Goal: Information Seeking & Learning: Learn about a topic

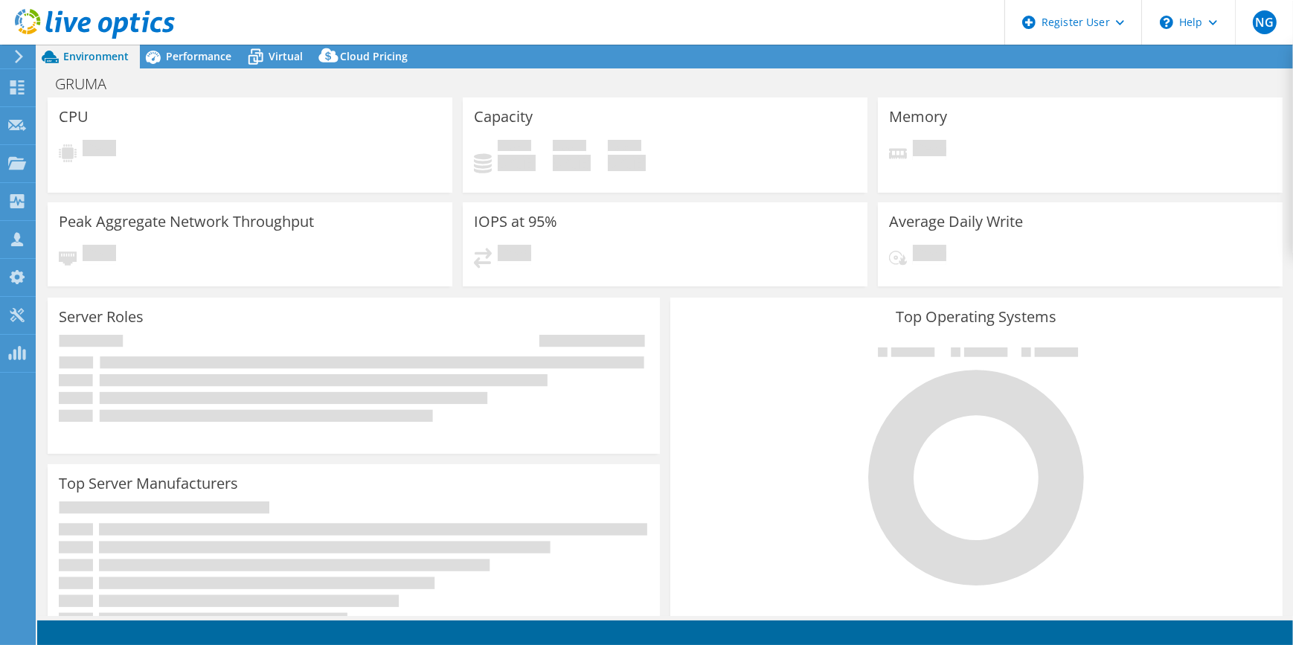
select select "USD"
select select "USWest"
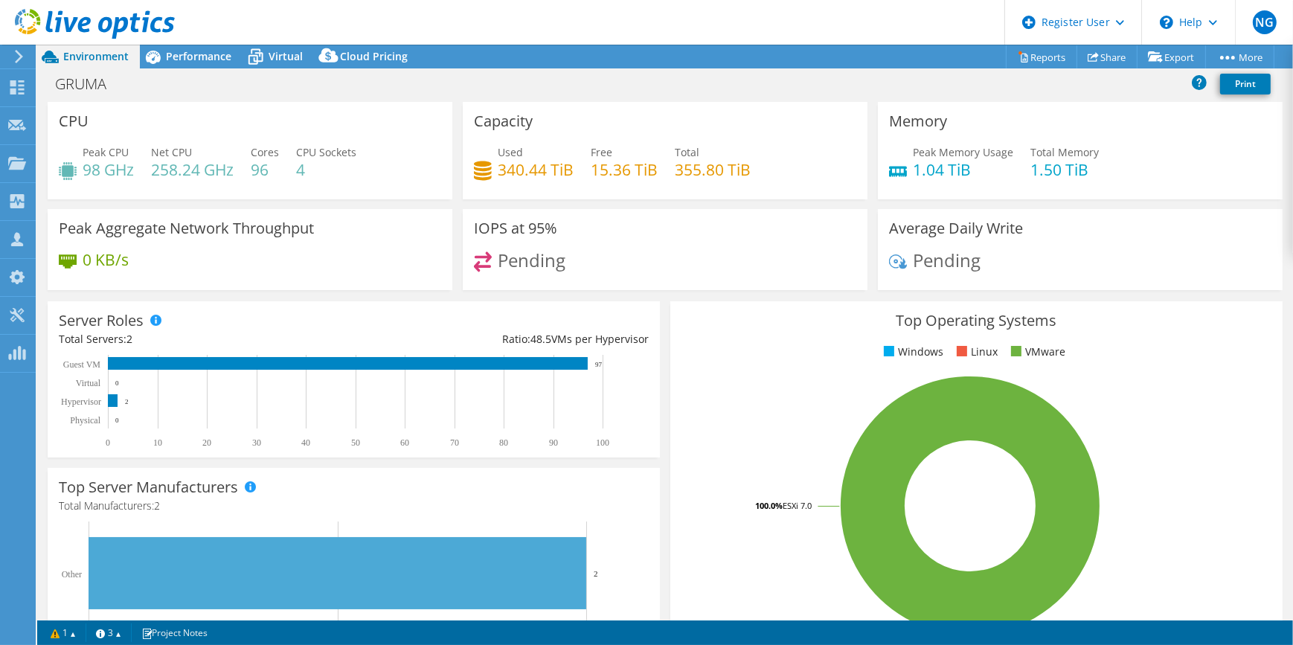
click at [13, 52] on div at bounding box center [16, 56] width 16 height 13
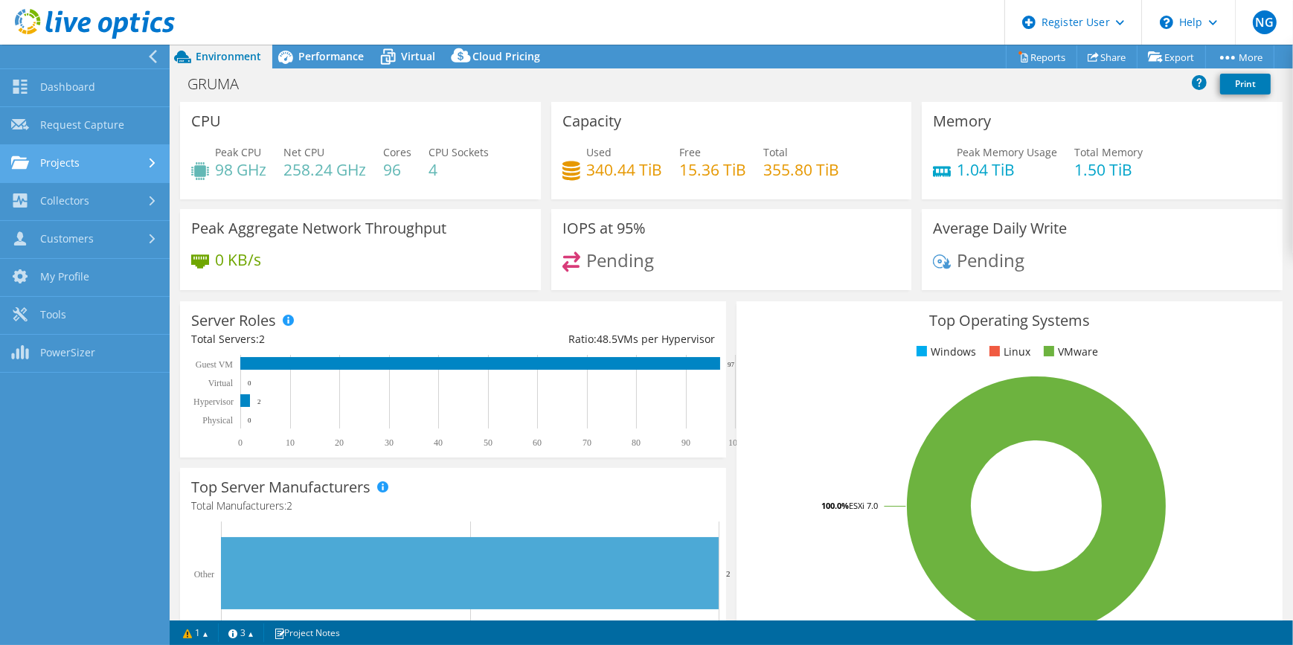
click at [68, 173] on link "Projects" at bounding box center [85, 164] width 170 height 38
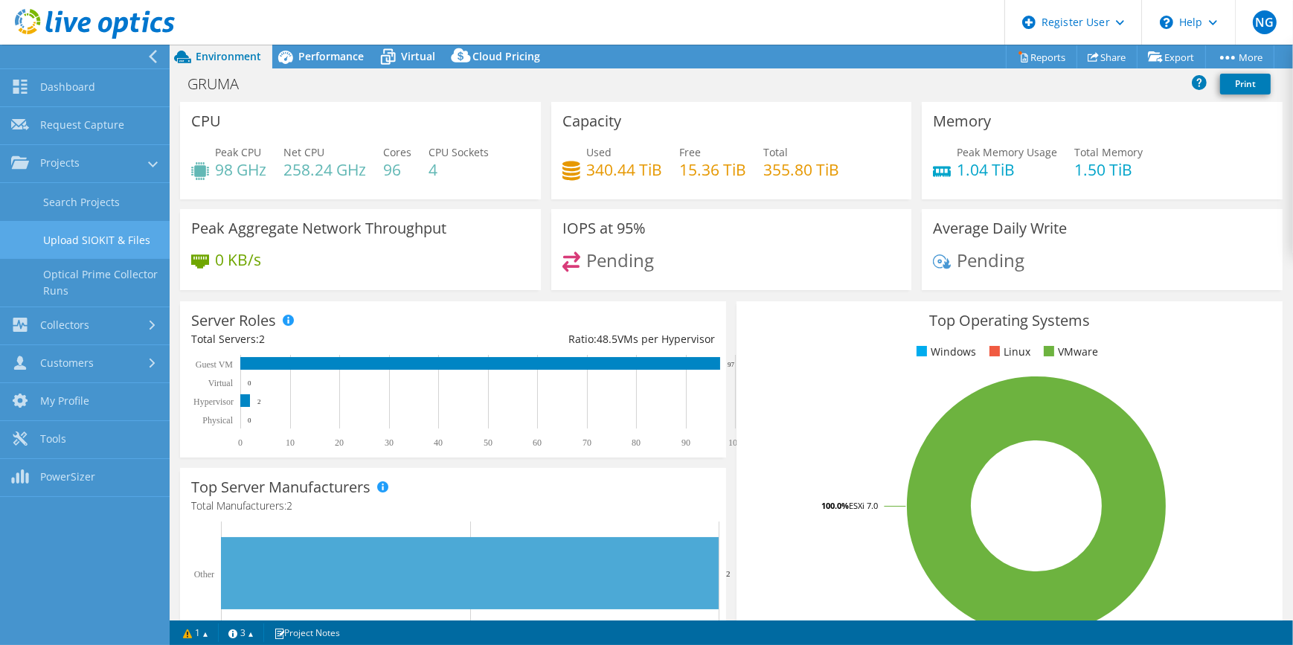
click at [71, 223] on link "Upload SIOKIT & Files" at bounding box center [85, 240] width 170 height 38
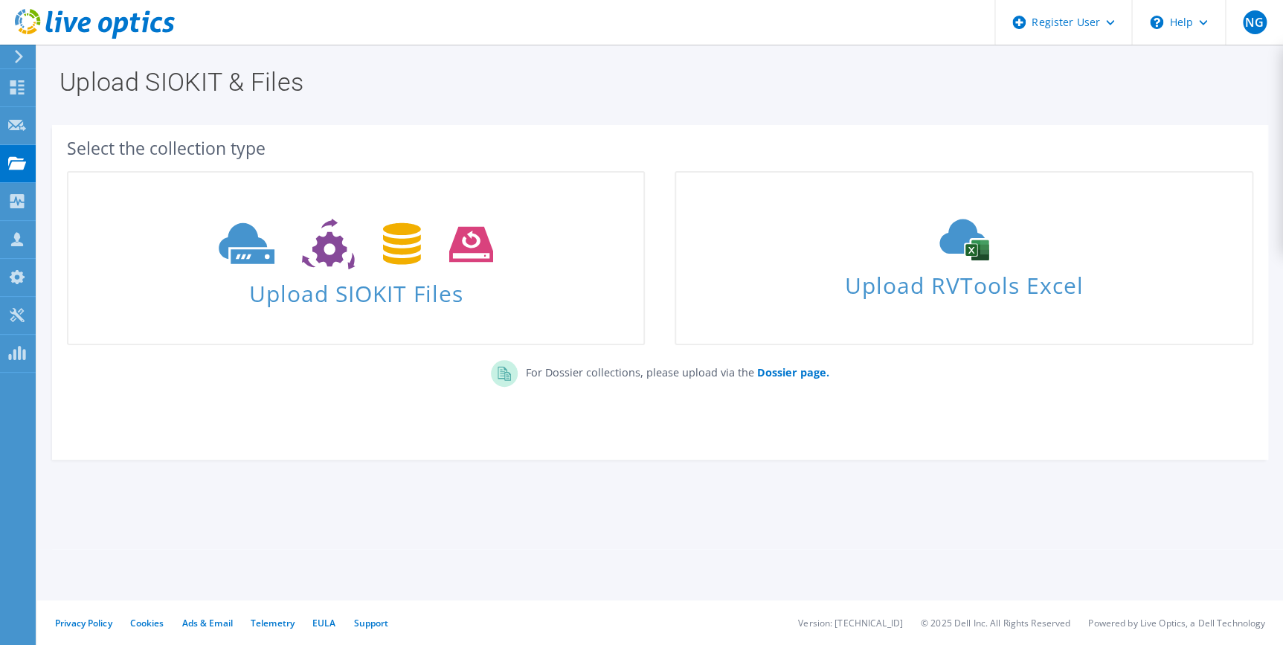
click at [16, 58] on icon at bounding box center [18, 56] width 11 height 13
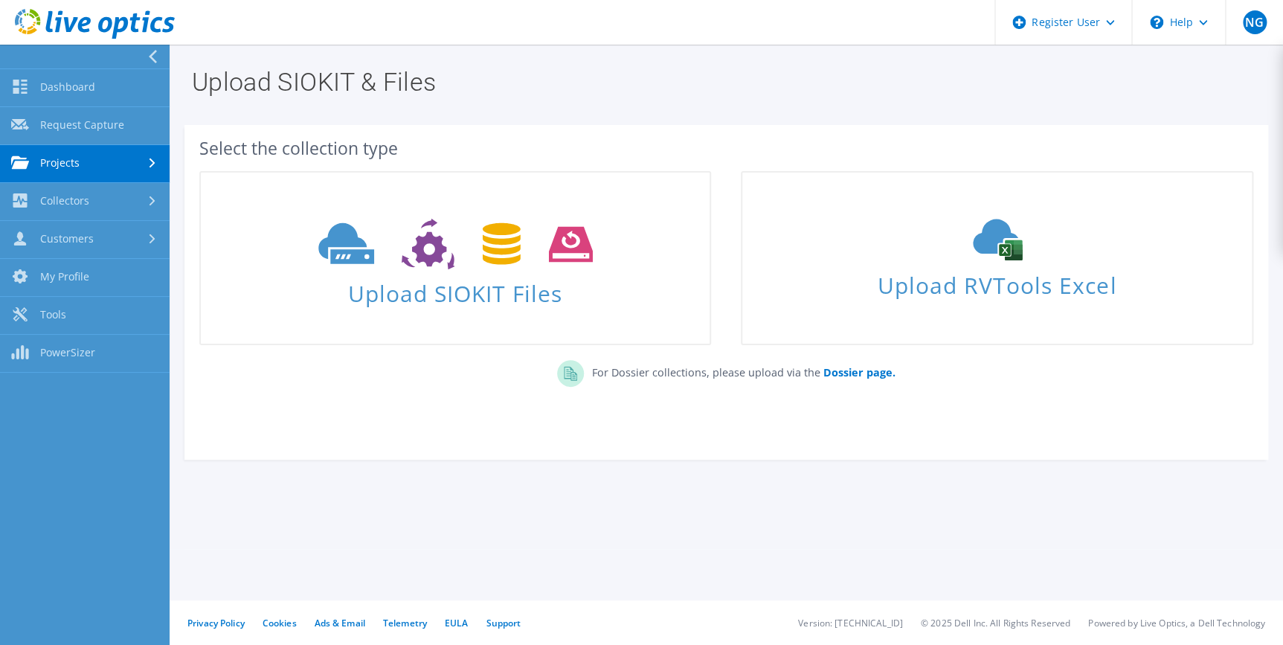
click at [94, 173] on link "Projects" at bounding box center [85, 164] width 170 height 38
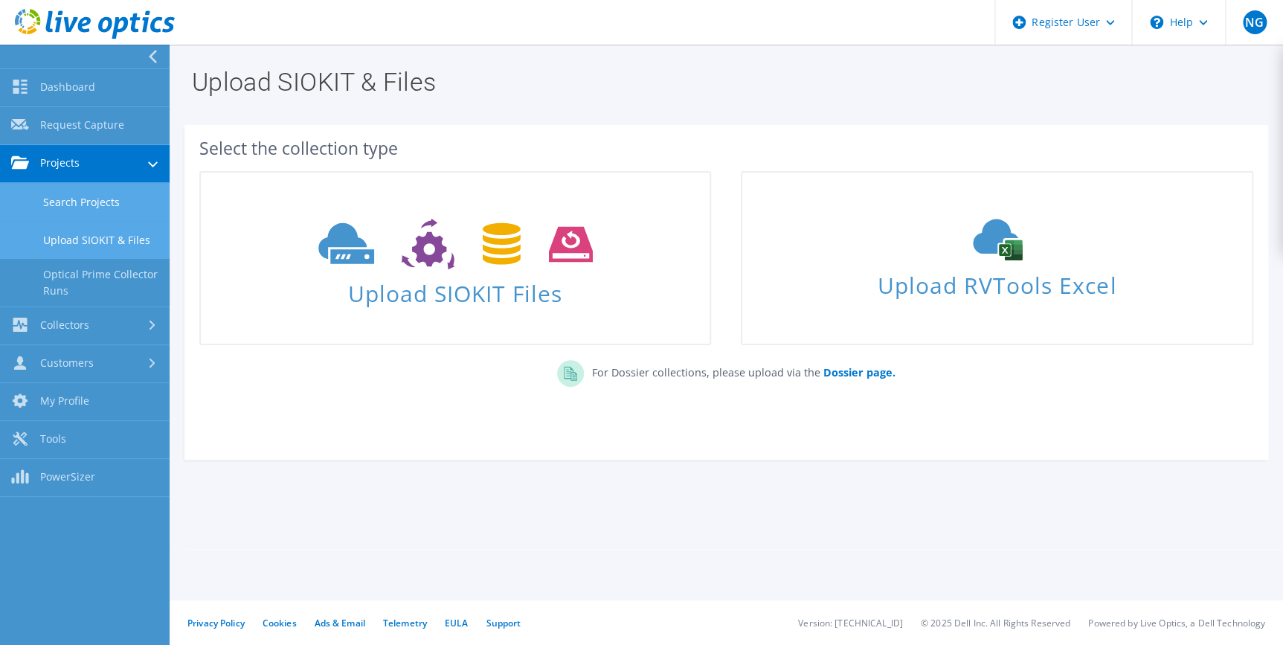
click at [80, 207] on link "Search Projects" at bounding box center [85, 202] width 170 height 38
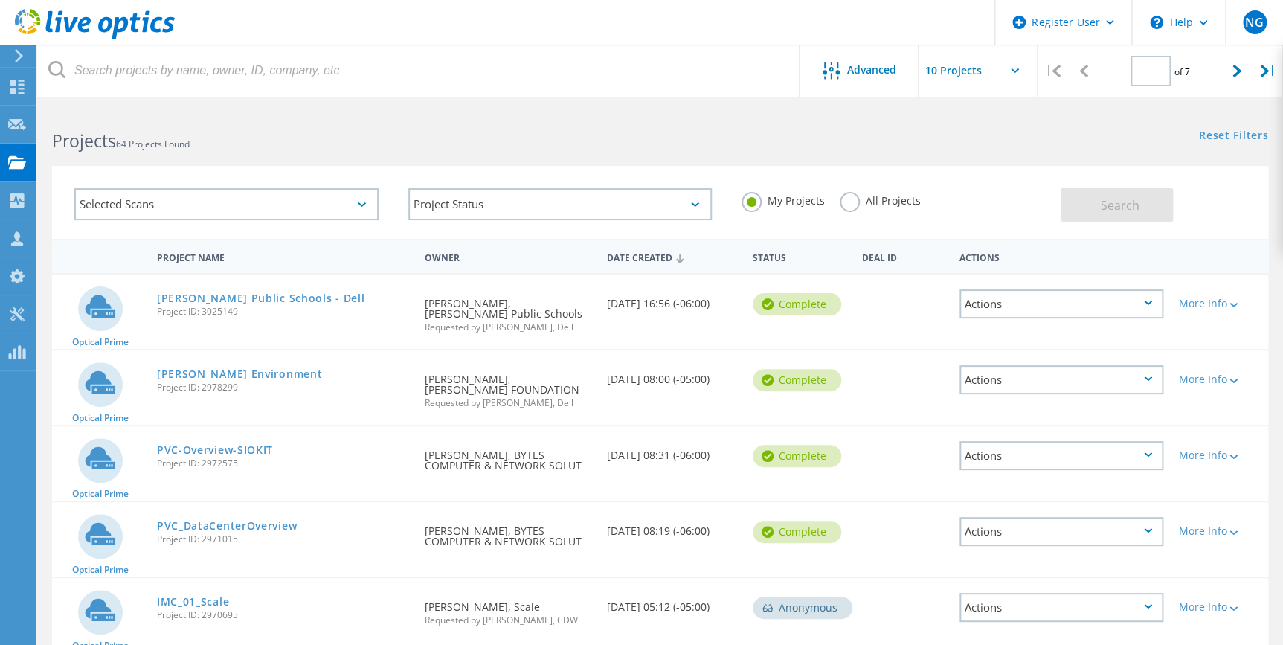
type input "1"
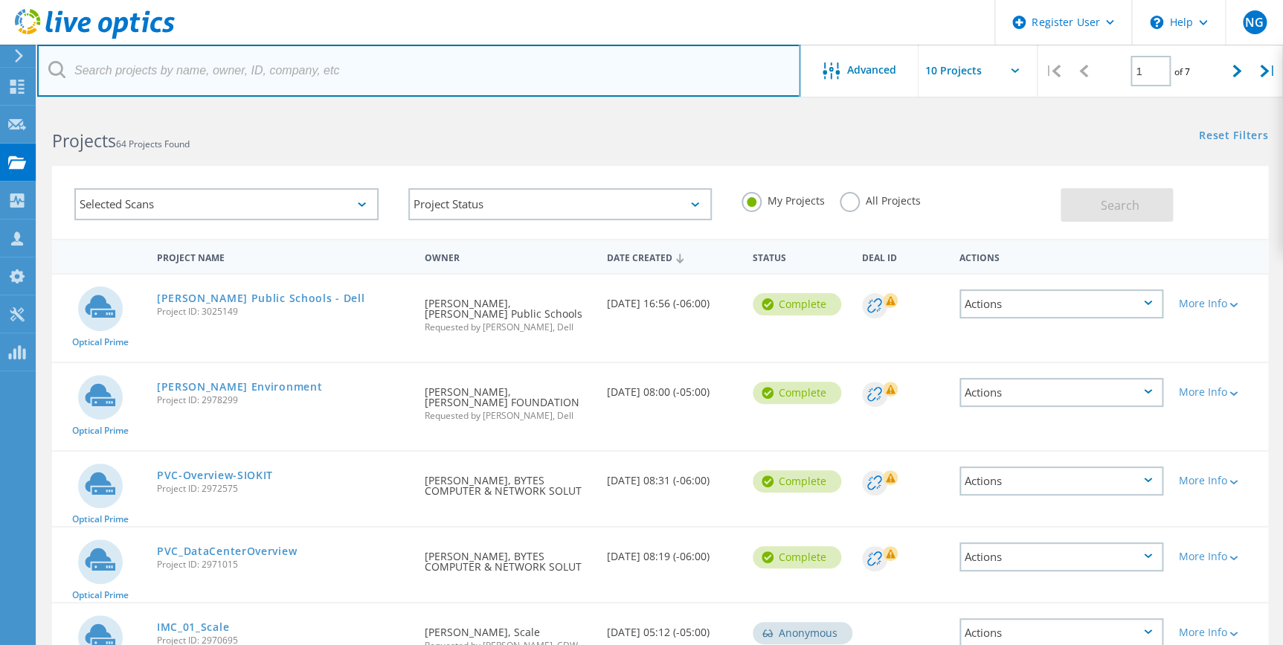
click at [260, 85] on input "text" at bounding box center [418, 71] width 763 height 52
type input "ambank"
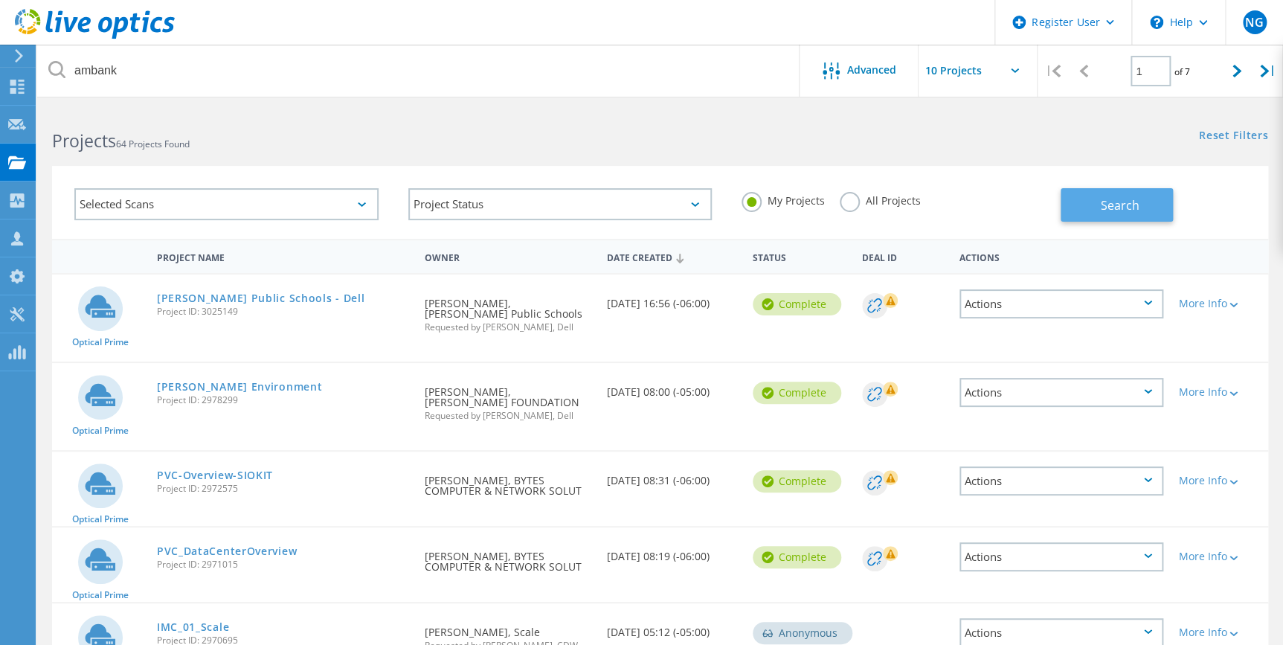
click at [1107, 194] on button "Search" at bounding box center [1117, 204] width 112 height 33
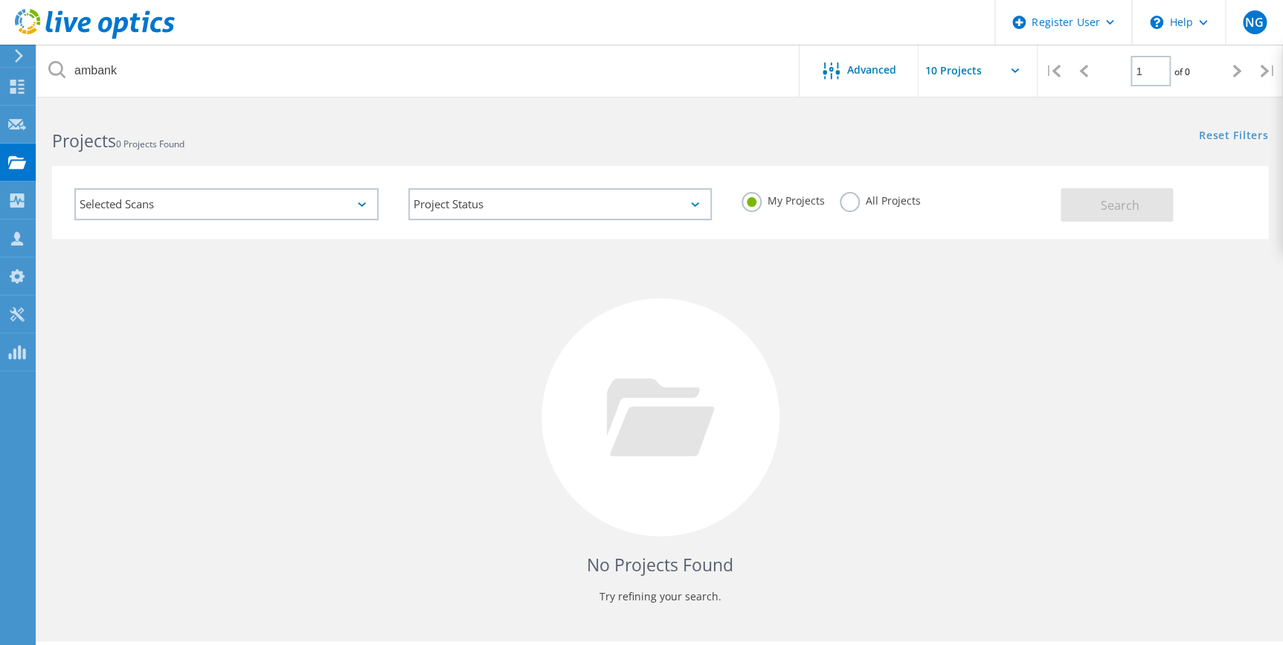
click at [842, 202] on label "All Projects" at bounding box center [880, 199] width 81 height 14
click at [0, 0] on input "All Projects" at bounding box center [0, 0] width 0 height 0
click at [1124, 207] on span "Search" at bounding box center [1119, 205] width 39 height 16
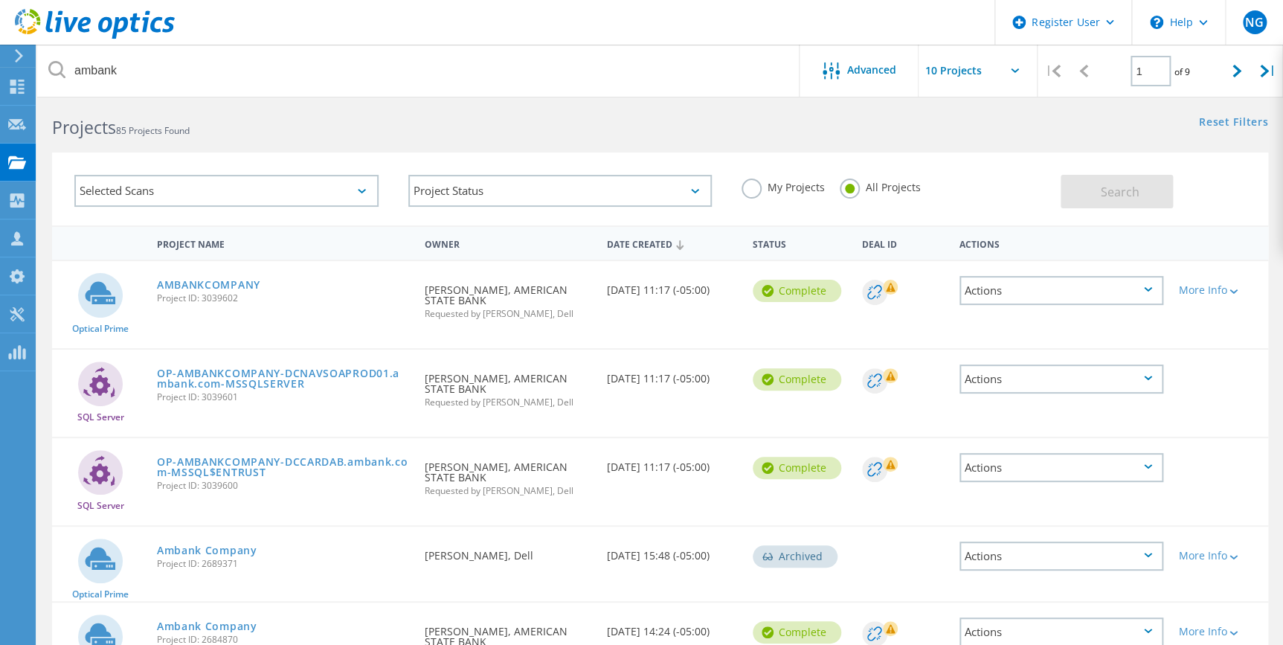
scroll to position [13, 0]
click at [205, 283] on link "AMBANKCOMPANY" at bounding box center [208, 285] width 103 height 10
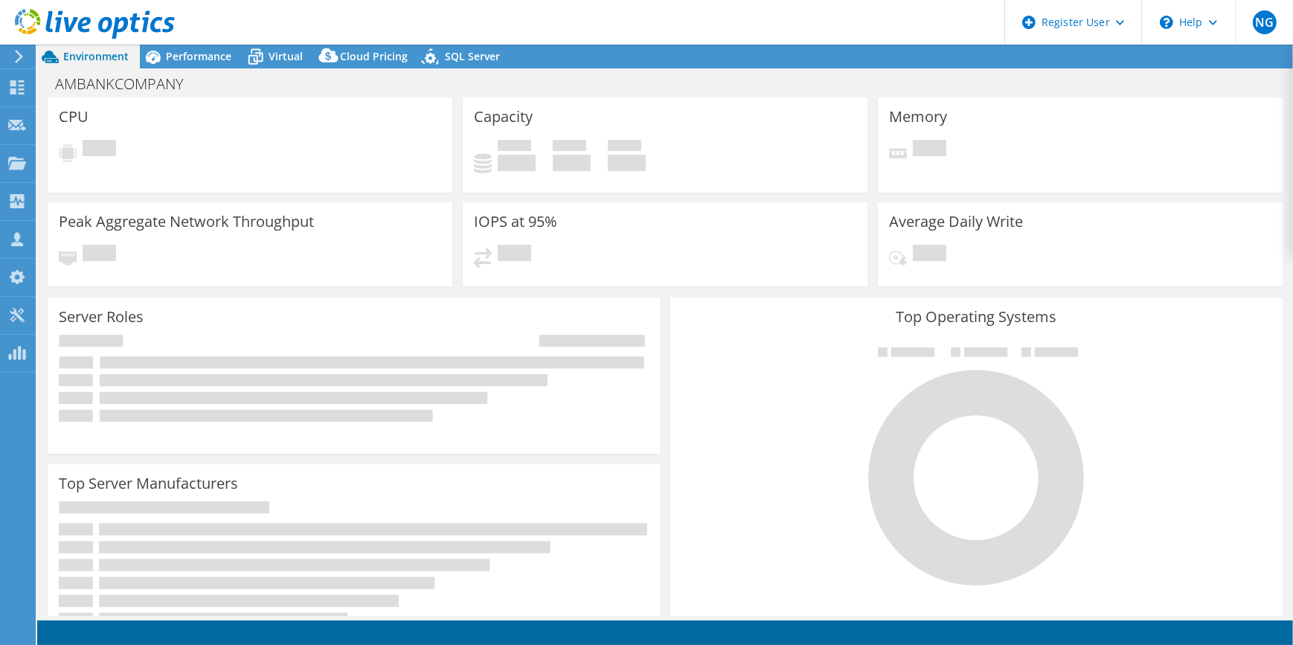
select select "USD"
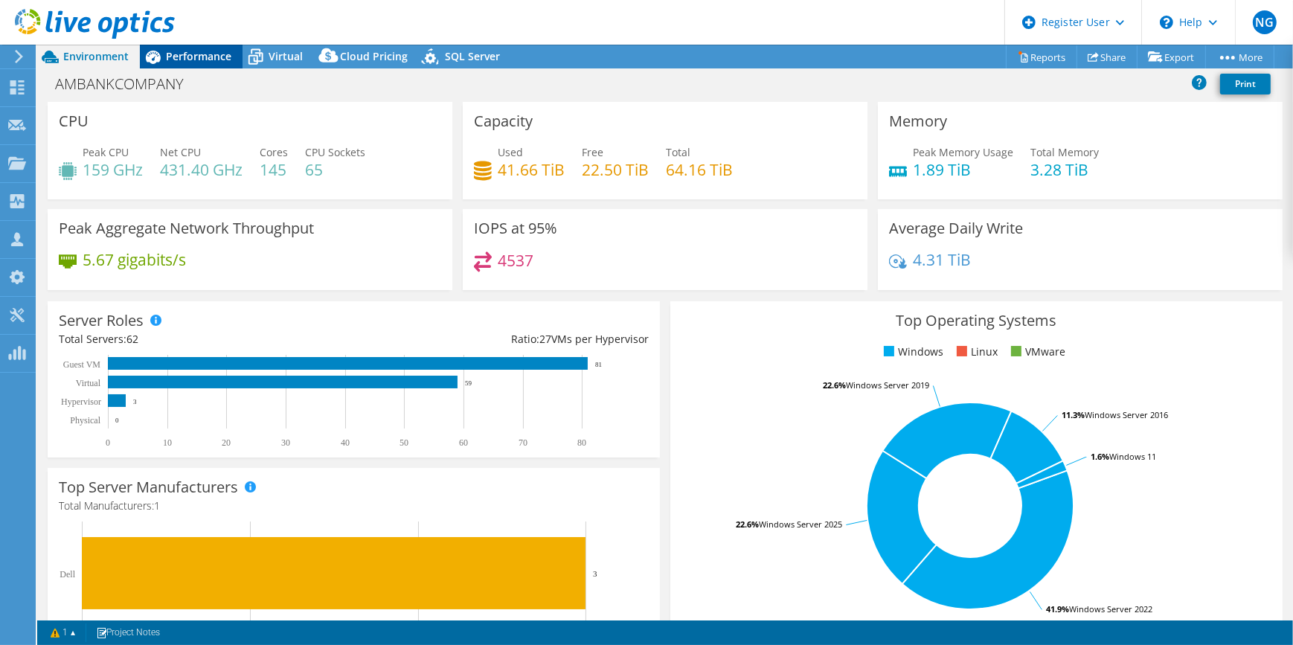
click at [184, 49] on span "Performance" at bounding box center [198, 56] width 65 height 14
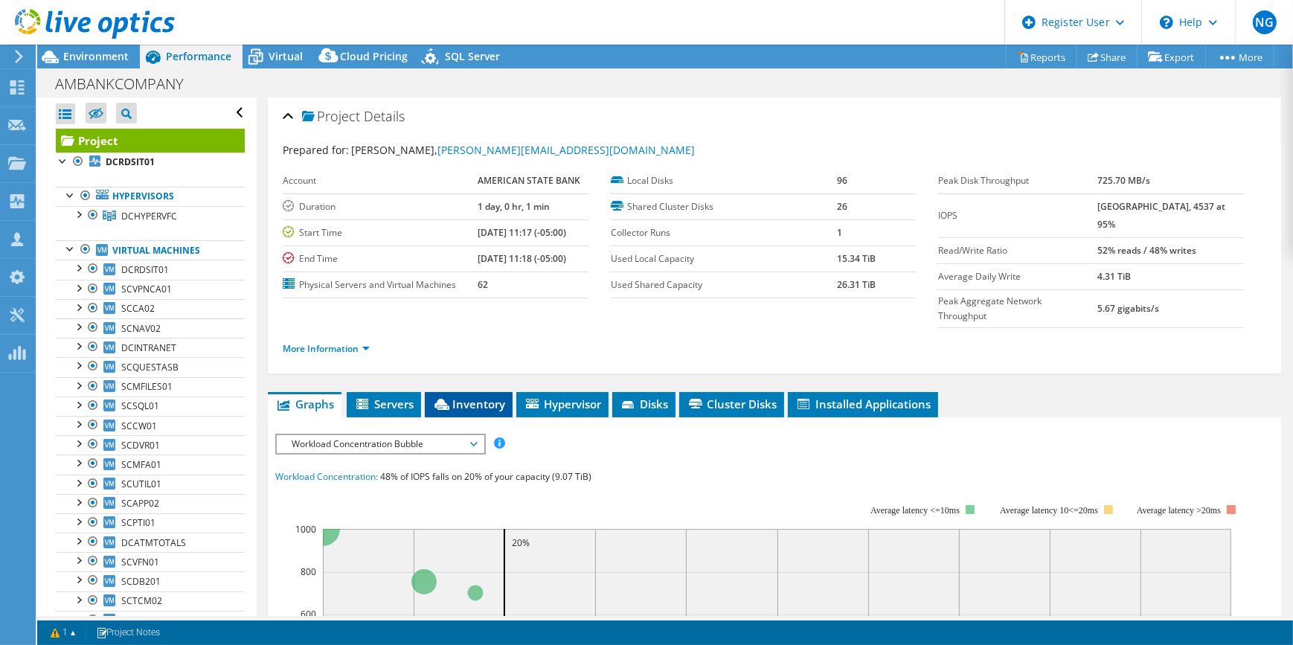
click at [494, 392] on li "Inventory" at bounding box center [469, 404] width 88 height 25
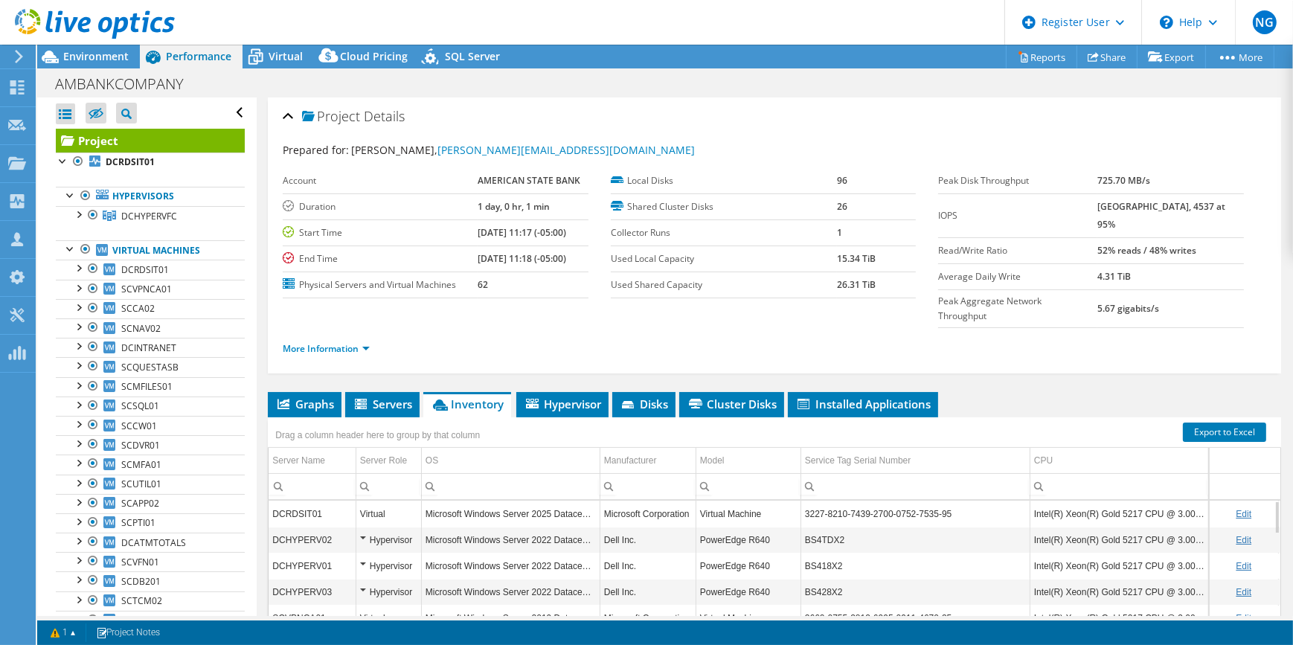
scroll to position [20, 0]
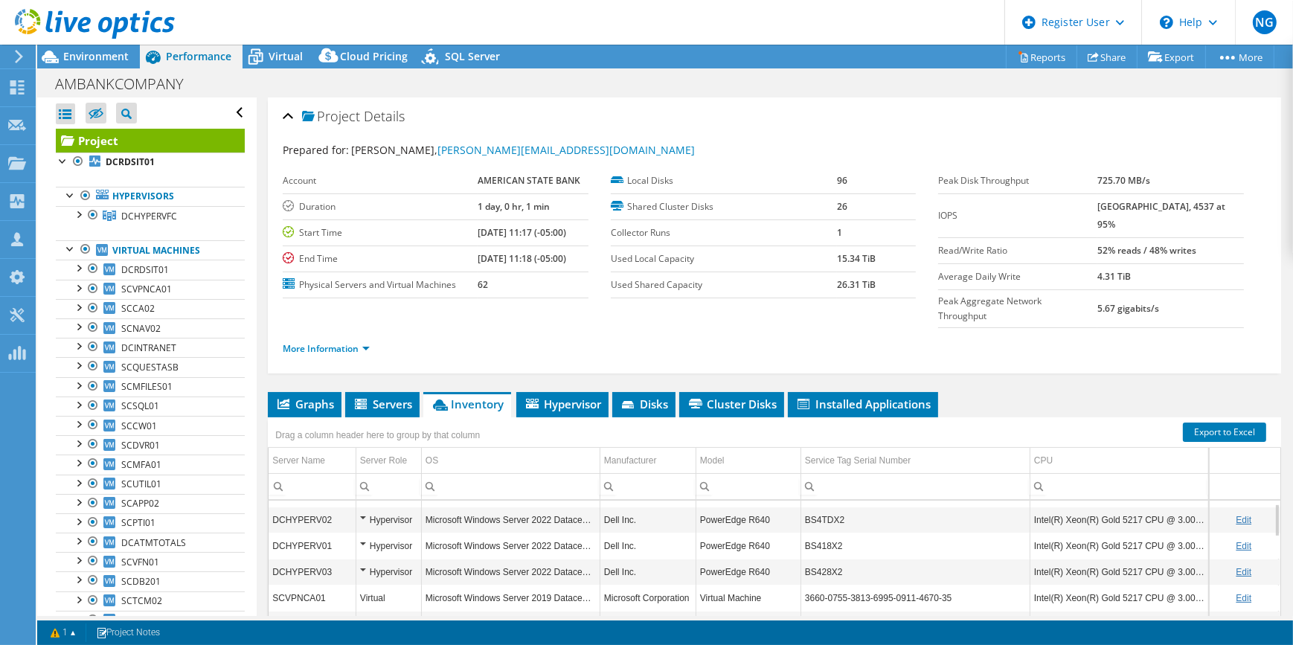
click at [276, 70] on div "AMBANKCOMPANY Print" at bounding box center [664, 84] width 1255 height 28
click at [277, 70] on div "AMBANKCOMPANY Print" at bounding box center [664, 84] width 1255 height 28
click at [277, 60] on span "Virtual" at bounding box center [286, 56] width 34 height 14
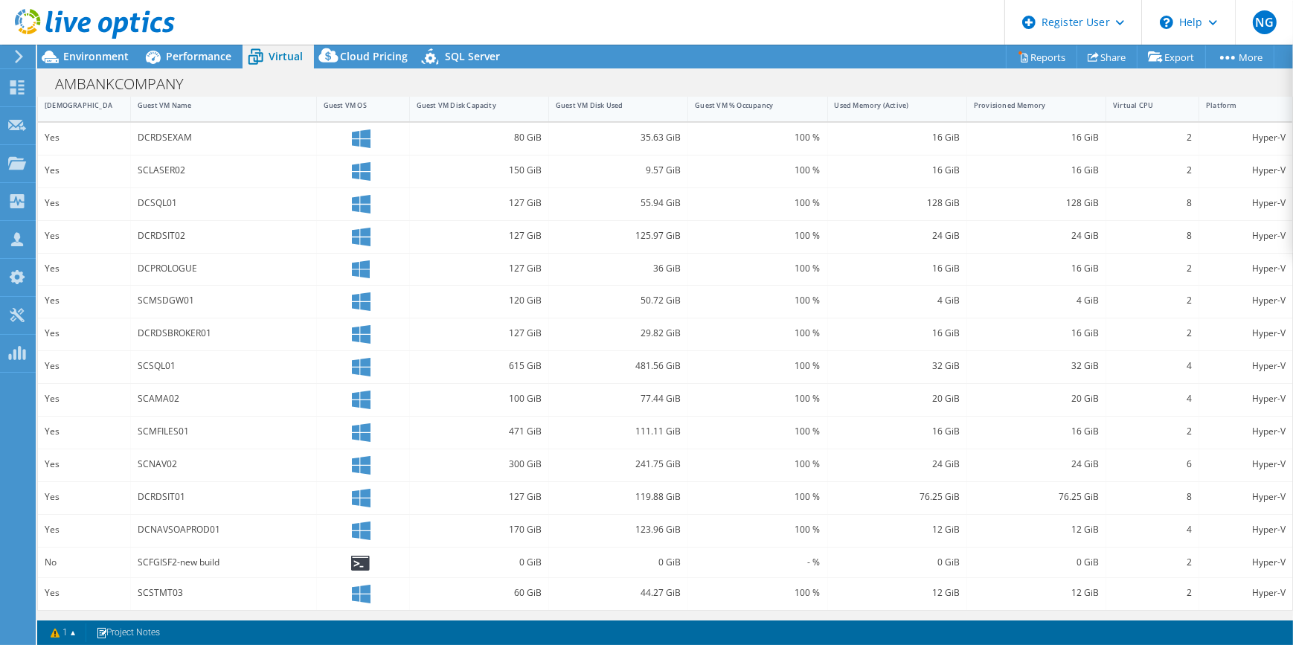
scroll to position [0, 0]
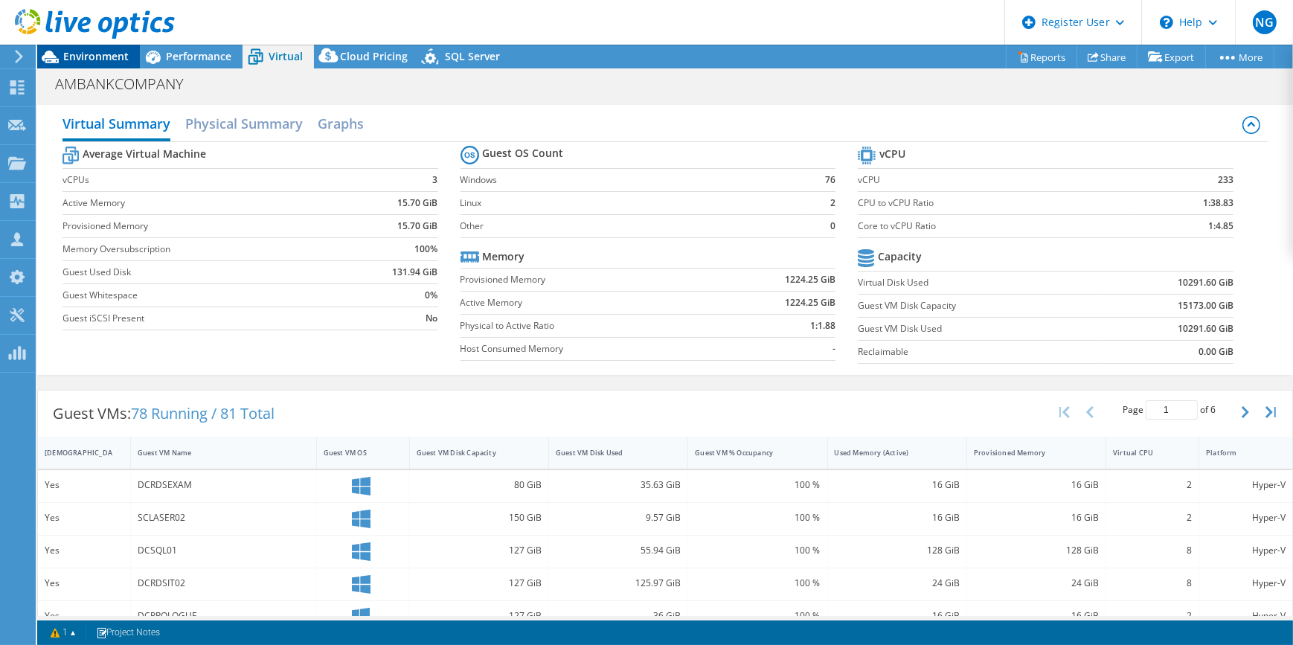
click at [74, 61] on span "Environment" at bounding box center [95, 56] width 65 height 14
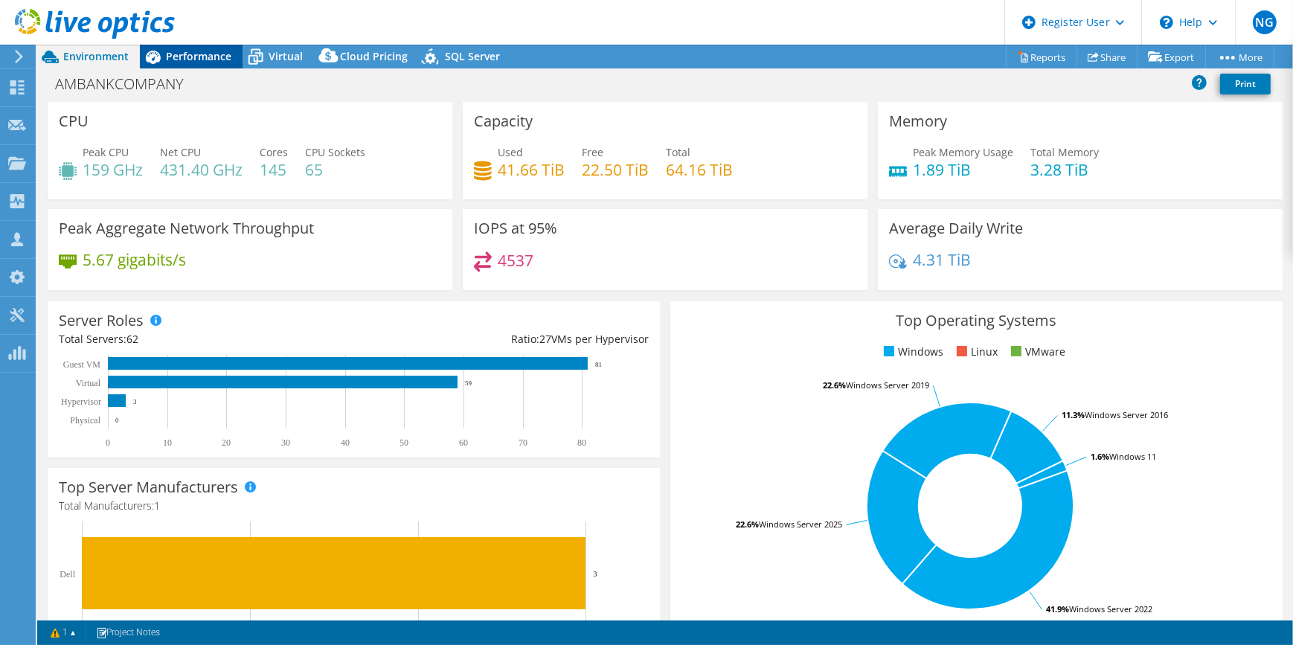
click at [170, 54] on span "Performance" at bounding box center [198, 56] width 65 height 14
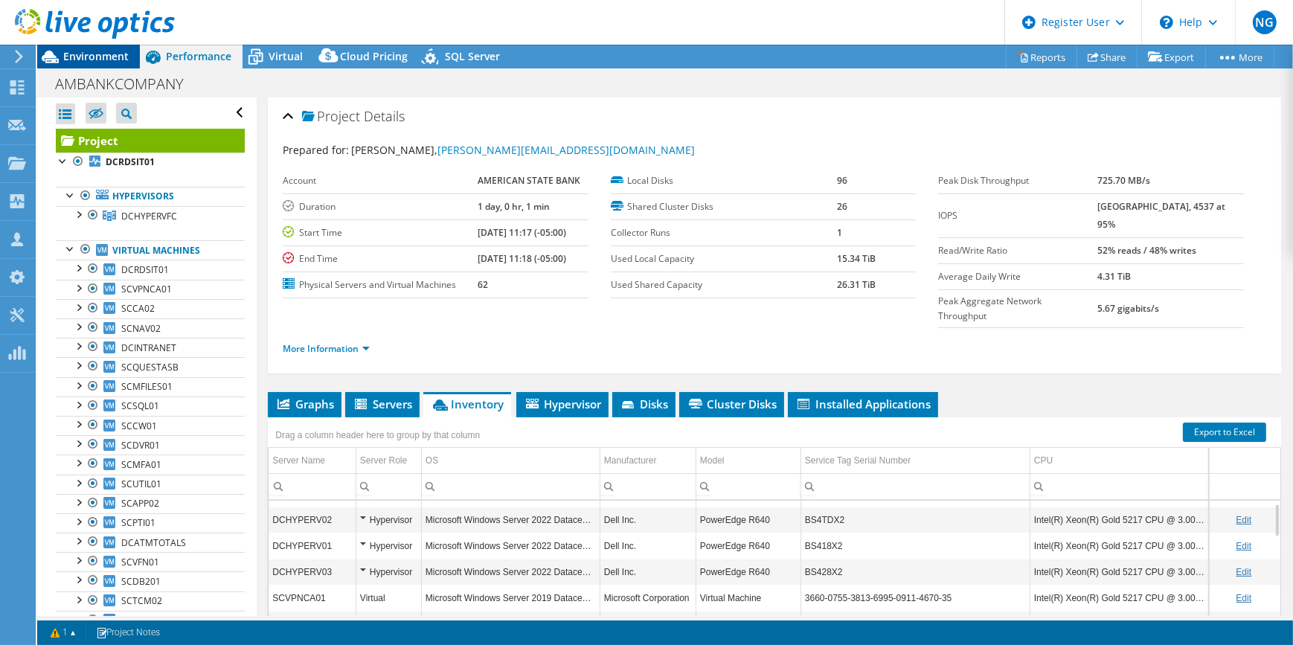
click at [76, 58] on span "Environment" at bounding box center [95, 56] width 65 height 14
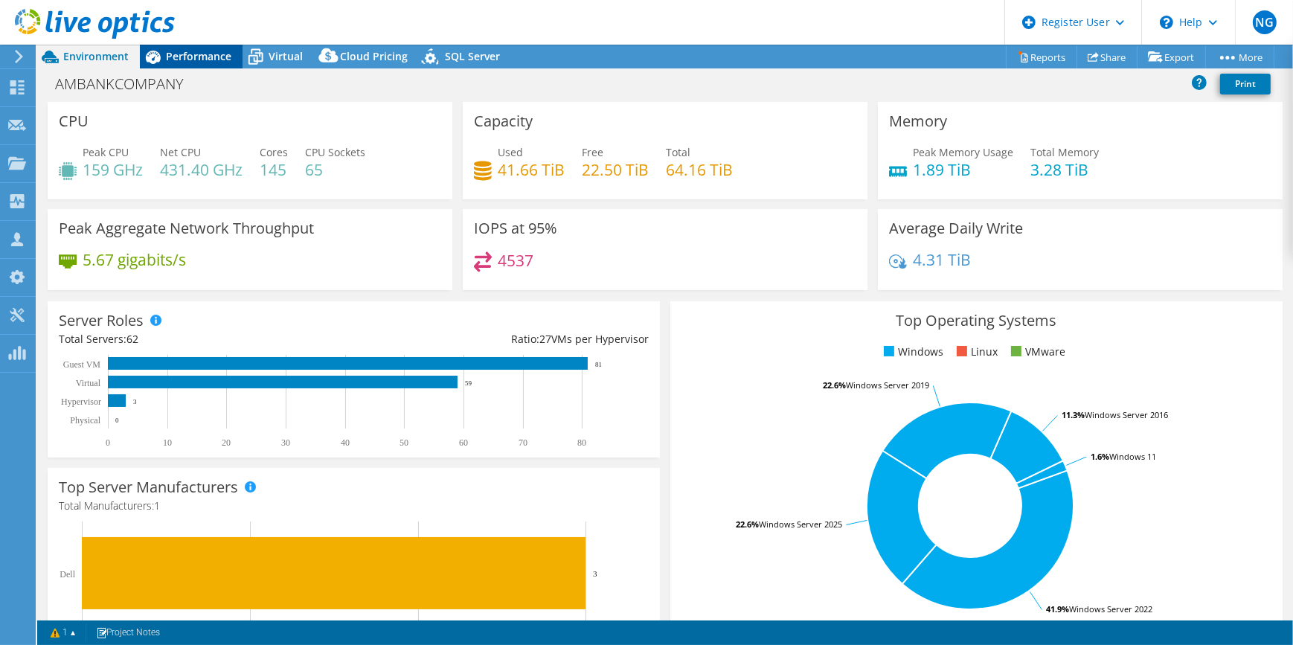
click at [186, 52] on span "Performance" at bounding box center [198, 56] width 65 height 14
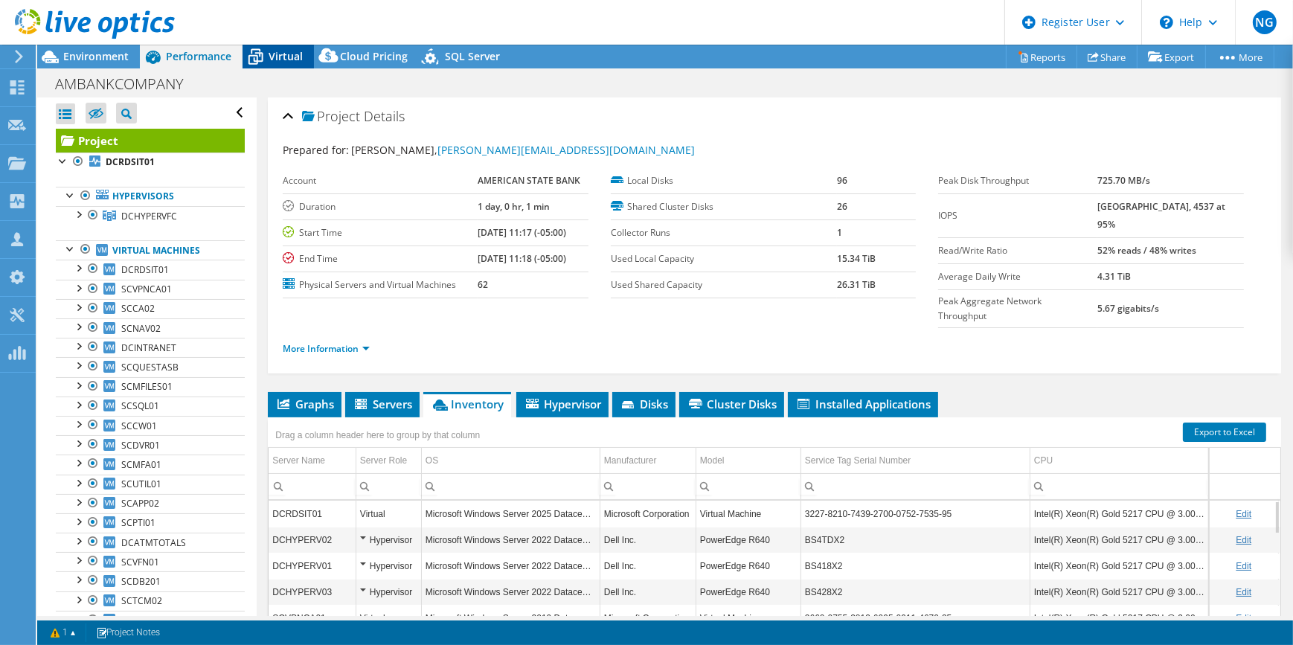
click at [254, 51] on icon at bounding box center [255, 57] width 26 height 26
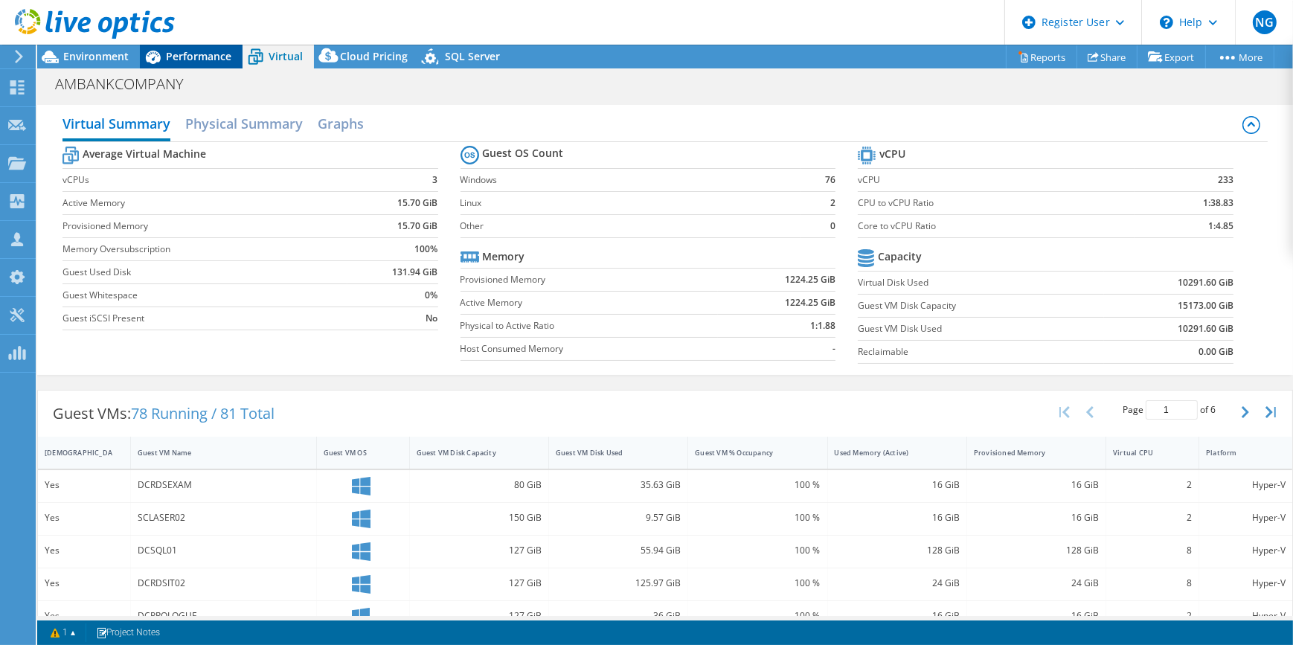
click at [178, 51] on span "Performance" at bounding box center [198, 56] width 65 height 14
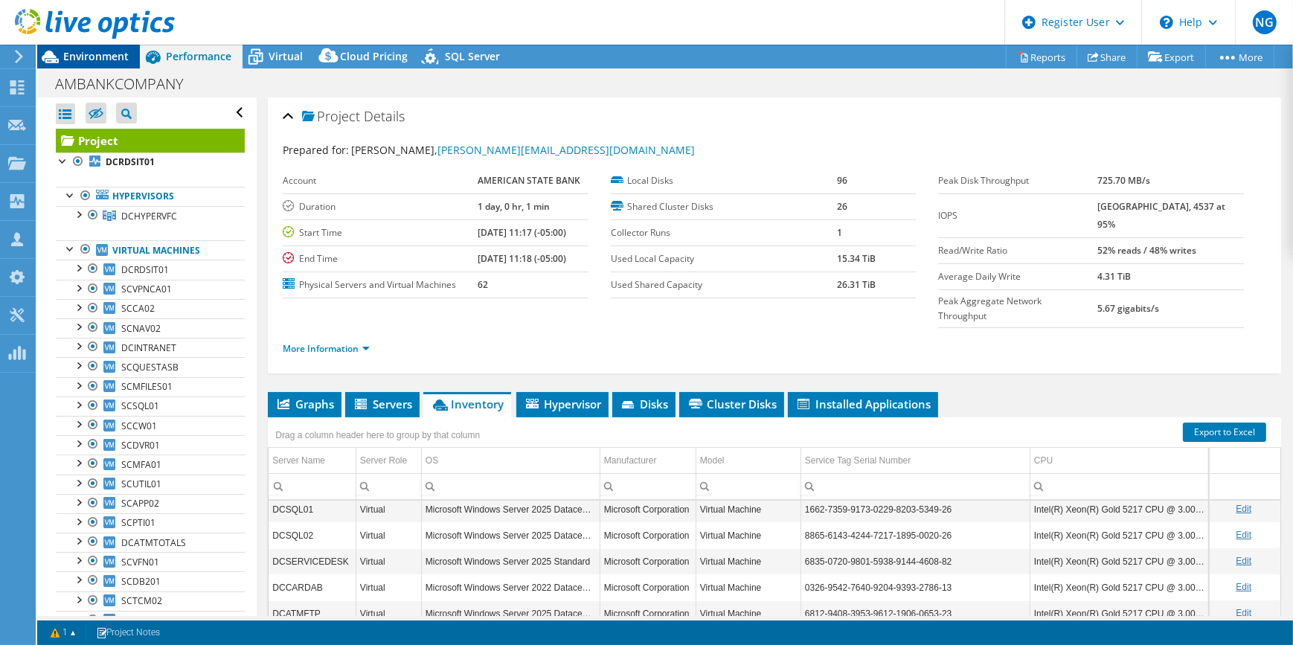
click at [74, 64] on div "Environment" at bounding box center [88, 57] width 103 height 24
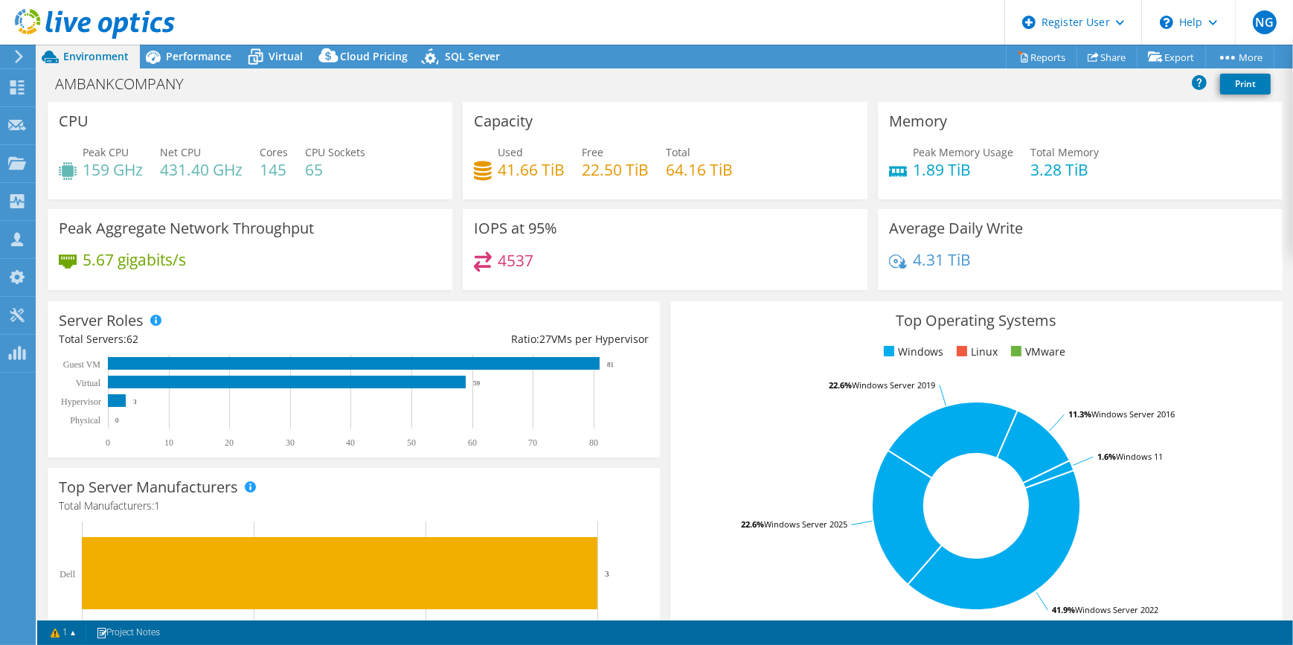
drag, startPoint x: 213, startPoint y: 62, endPoint x: 213, endPoint y: 40, distance: 21.6
click at [213, 44] on div "NG Dell User Naomi George Naomi.George@Dell.com Dell My Profile Log Out \n Help…" at bounding box center [646, 322] width 1293 height 645
drag, startPoint x: 213, startPoint y: 40, endPoint x: 208, endPoint y: 59, distance: 19.3
click at [212, 57] on span "Performance" at bounding box center [198, 56] width 65 height 14
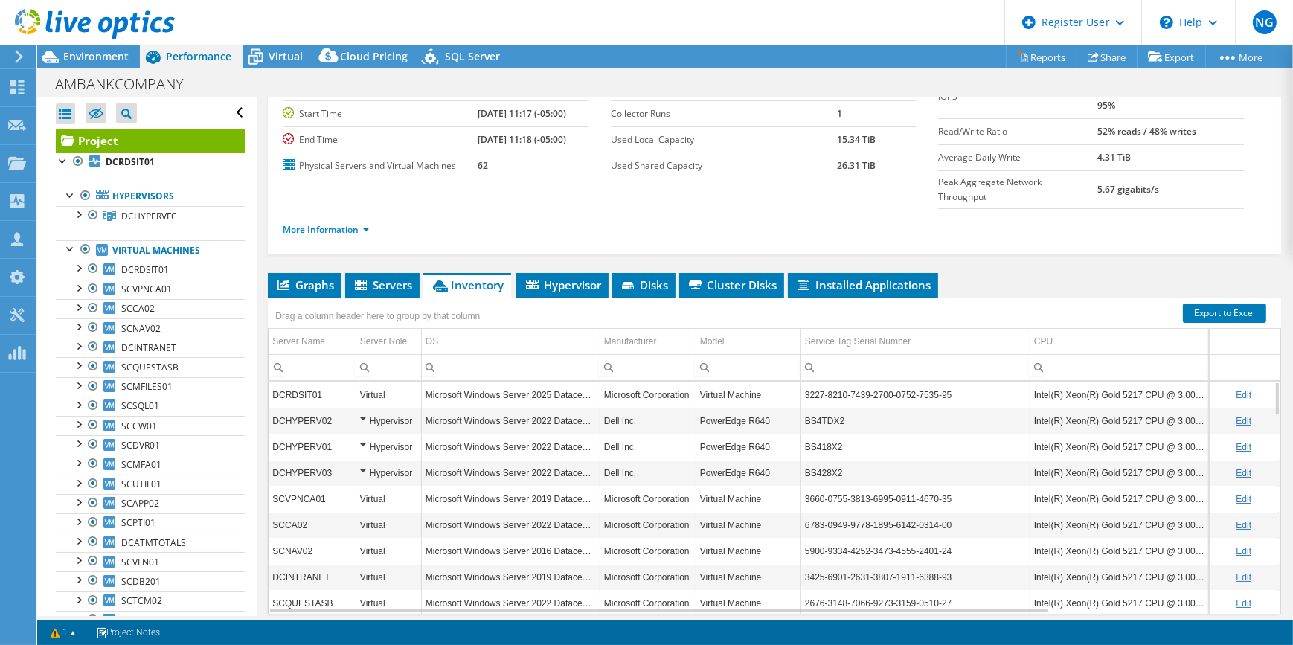
scroll to position [135, 0]
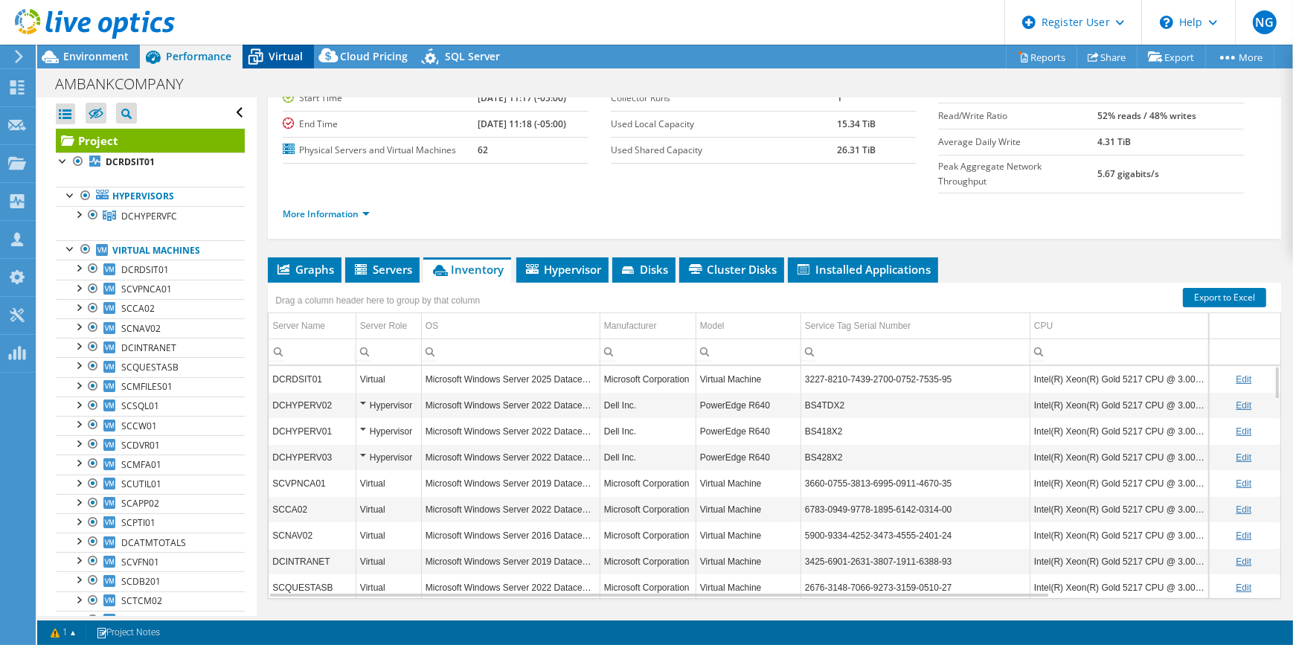
click at [267, 48] on icon at bounding box center [255, 57] width 26 height 26
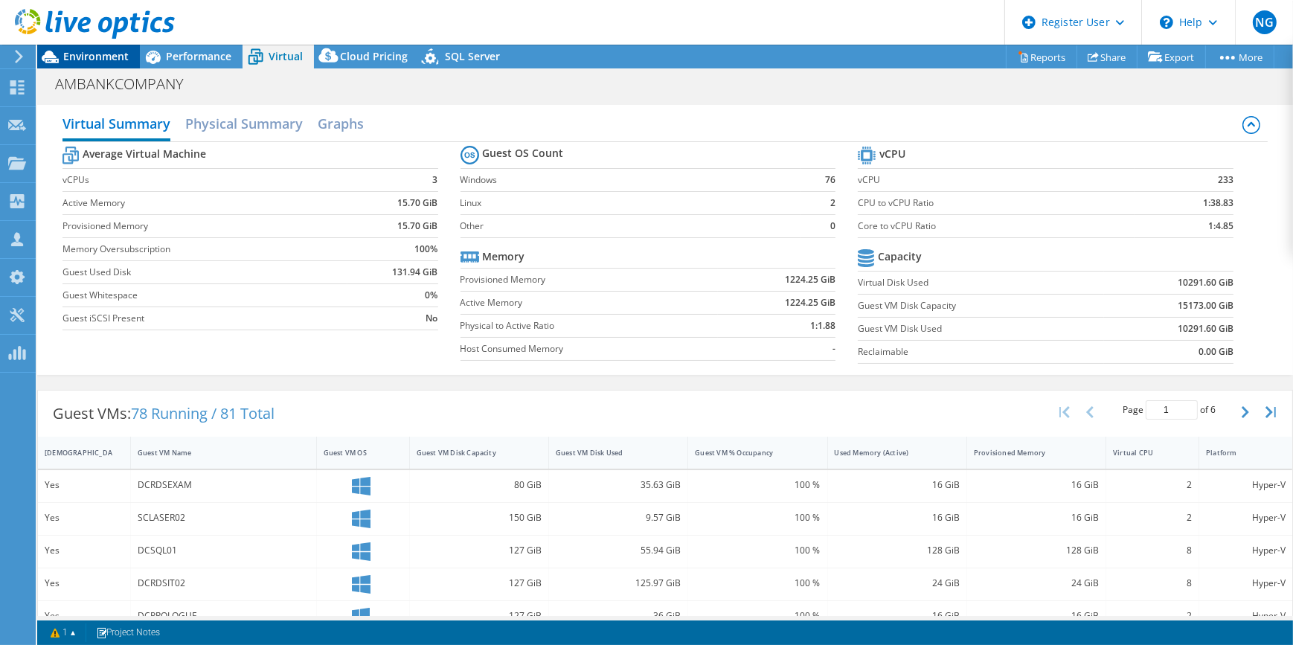
click at [103, 62] on span "Environment" at bounding box center [95, 56] width 65 height 14
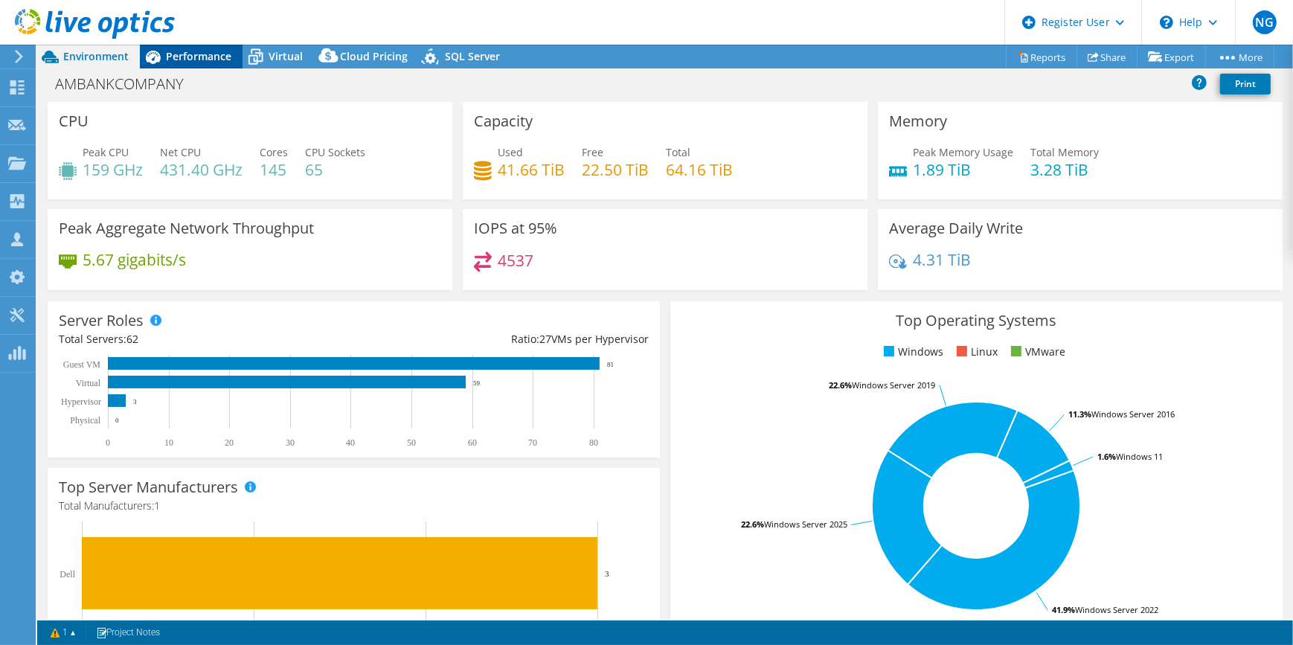
click at [190, 52] on span "Performance" at bounding box center [198, 56] width 65 height 14
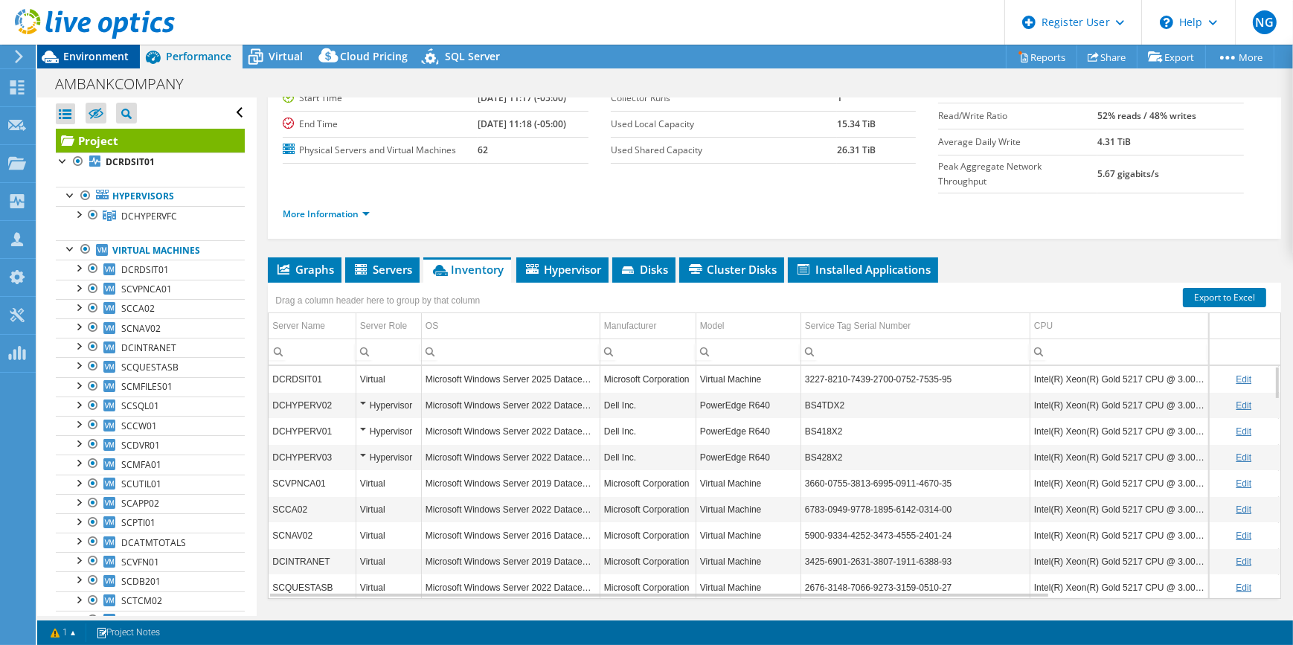
click at [92, 50] on span "Environment" at bounding box center [95, 56] width 65 height 14
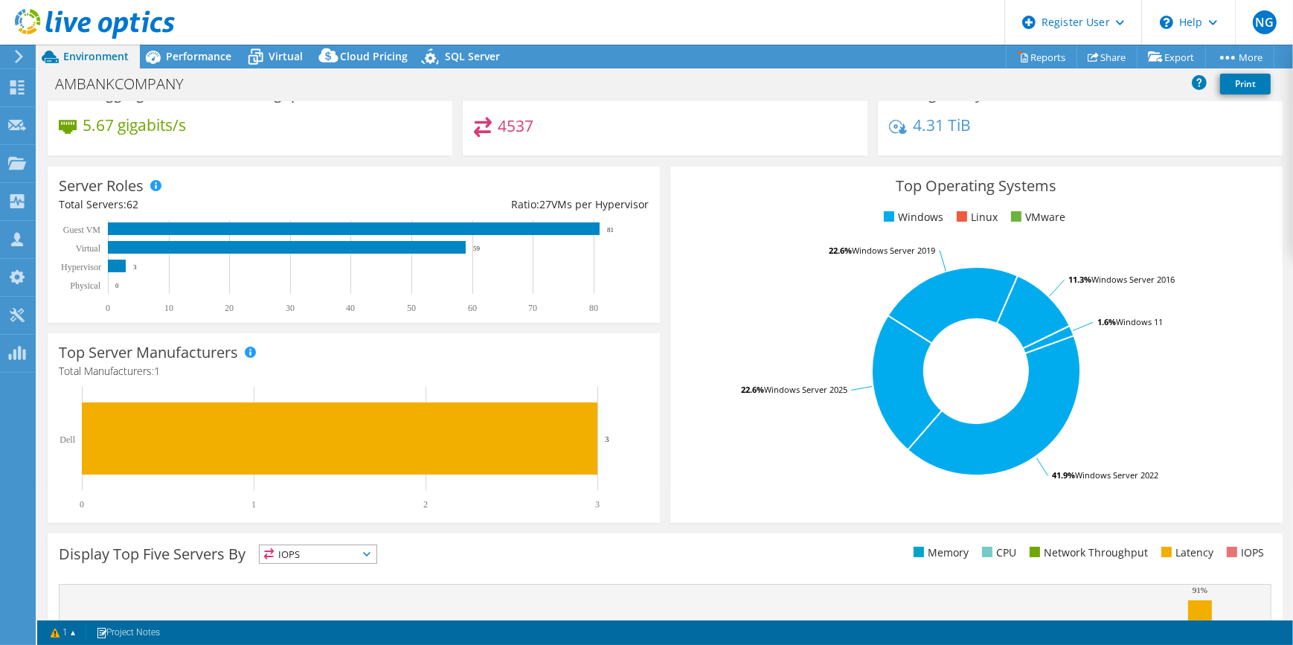
scroll to position [0, 0]
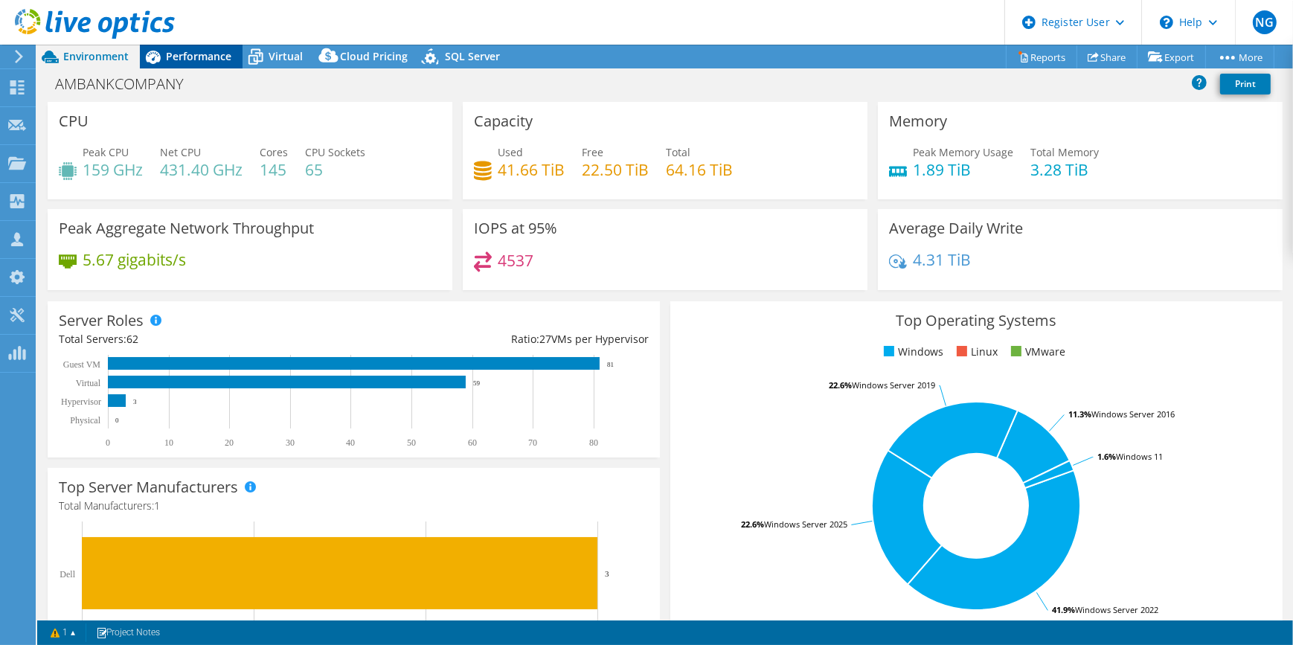
click at [210, 52] on span "Performance" at bounding box center [198, 56] width 65 height 14
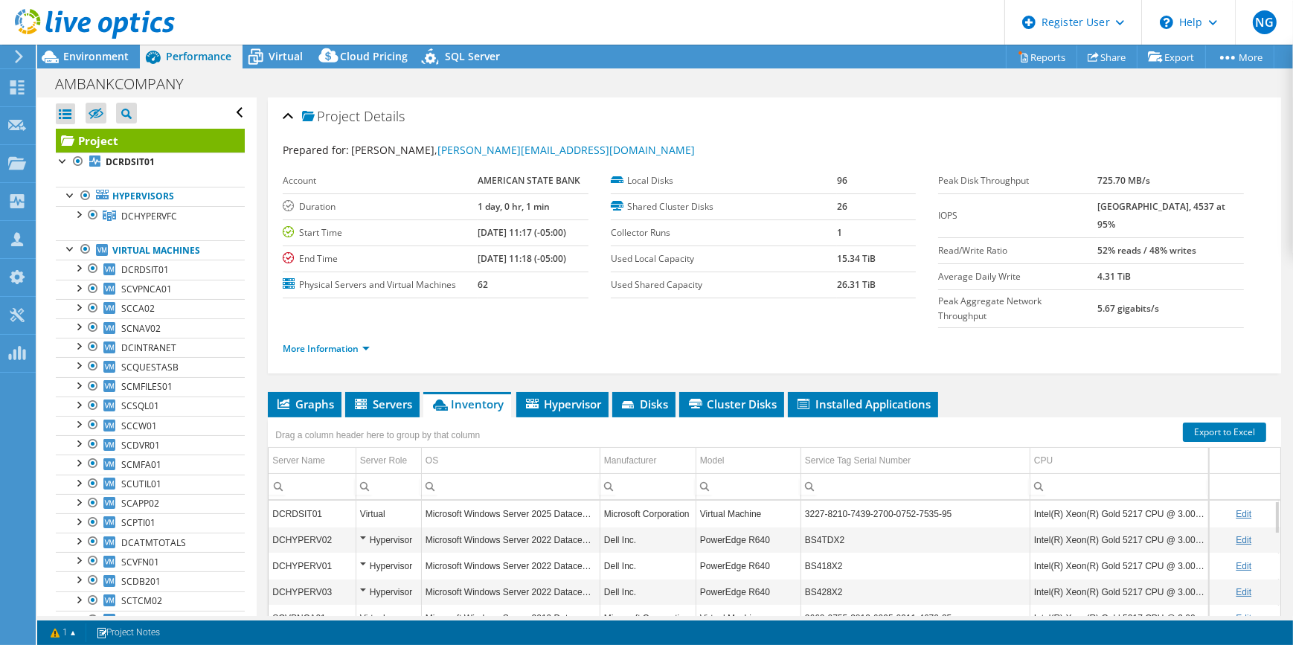
drag, startPoint x: 1093, startPoint y: 204, endPoint x: 1230, endPoint y: 205, distance: 136.9
click at [1230, 205] on tr "IOPS 8005 at Peak, 4537 at 95%" at bounding box center [1090, 215] width 305 height 44
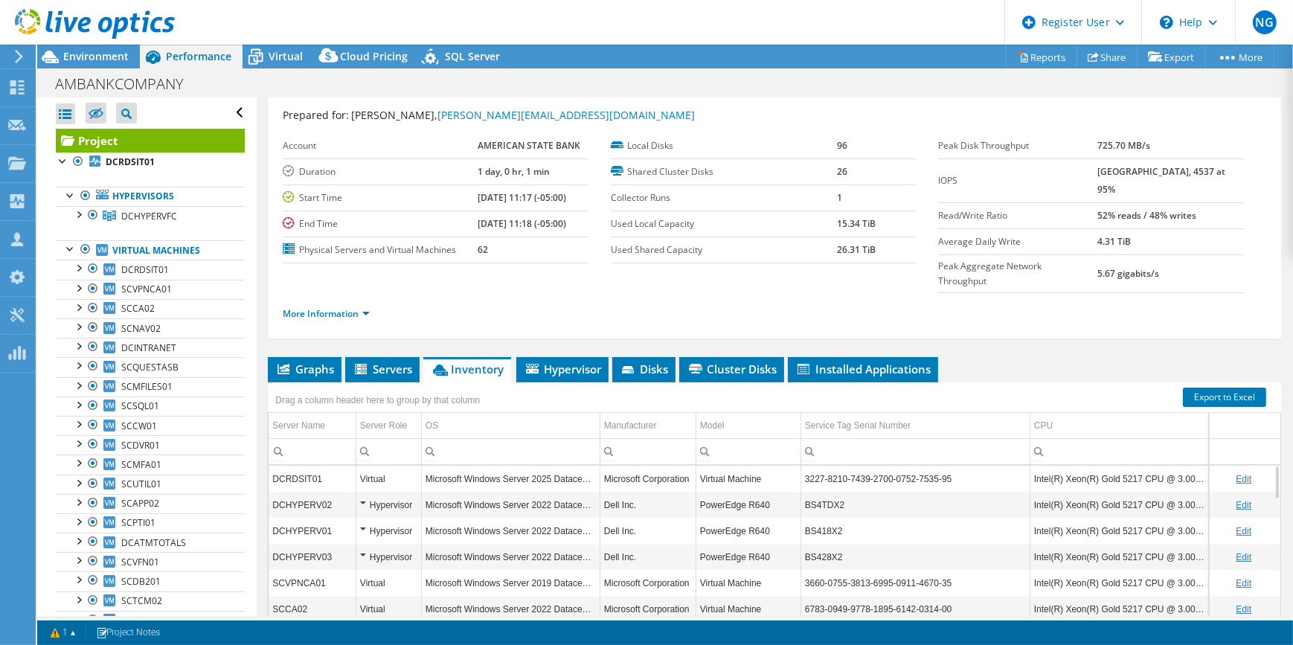
scroll to position [67, 0]
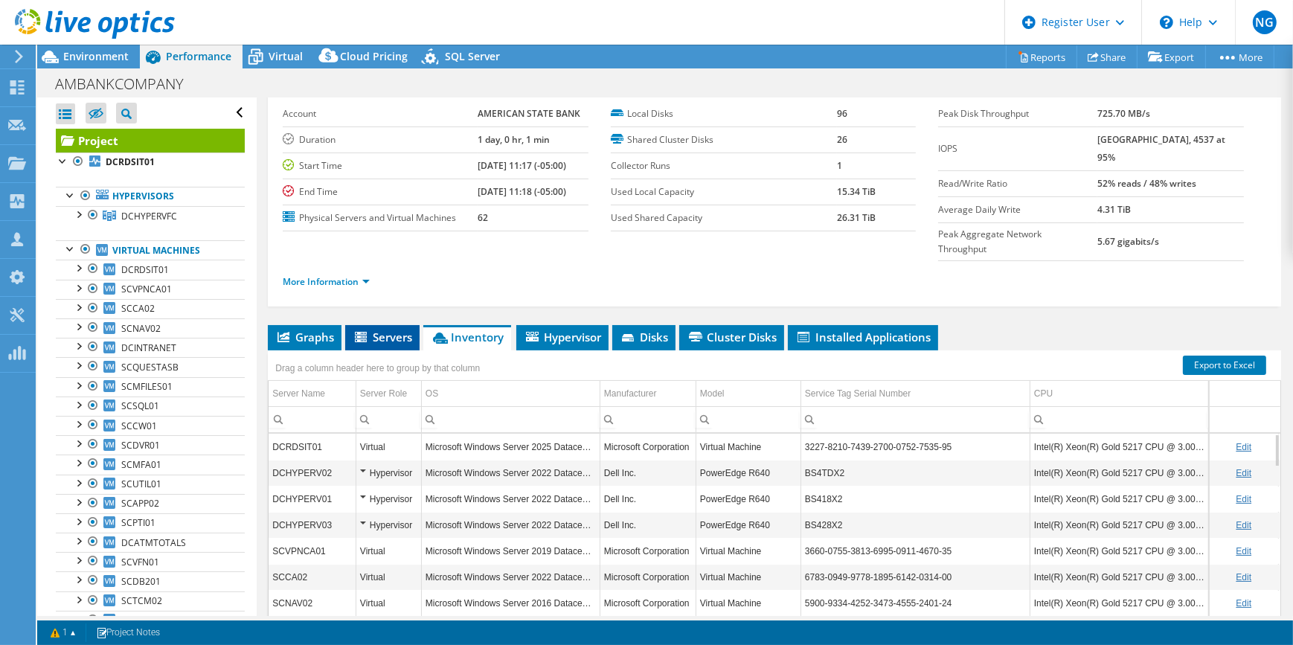
drag, startPoint x: 329, startPoint y: 306, endPoint x: 358, endPoint y: 300, distance: 29.5
click at [329, 329] on span "Graphs" at bounding box center [304, 336] width 59 height 15
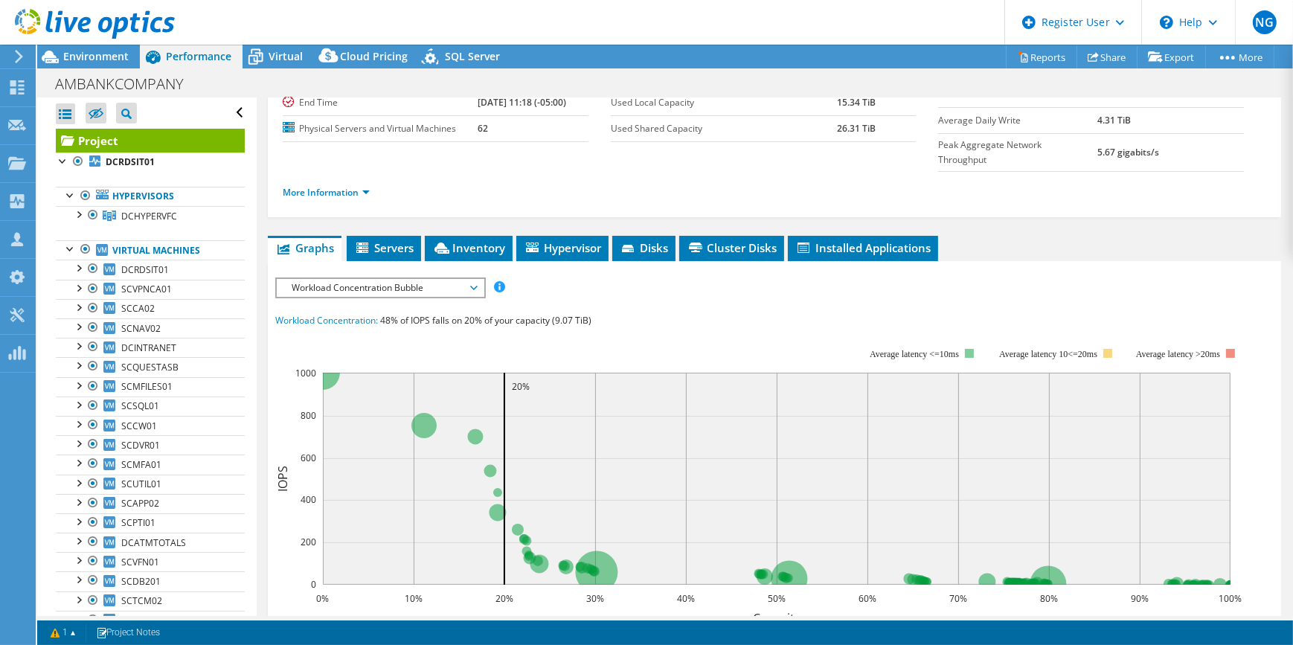
scroll to position [135, 0]
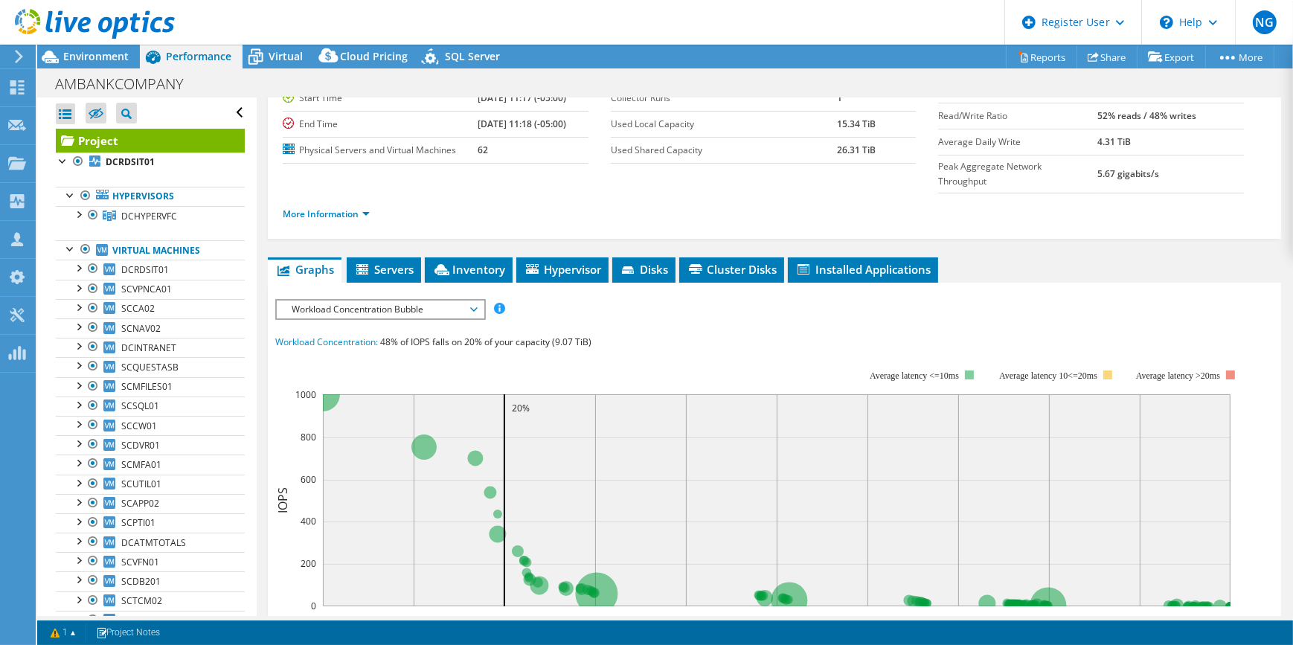
click at [438, 300] on span "Workload Concentration Bubble" at bounding box center [379, 309] width 191 height 18
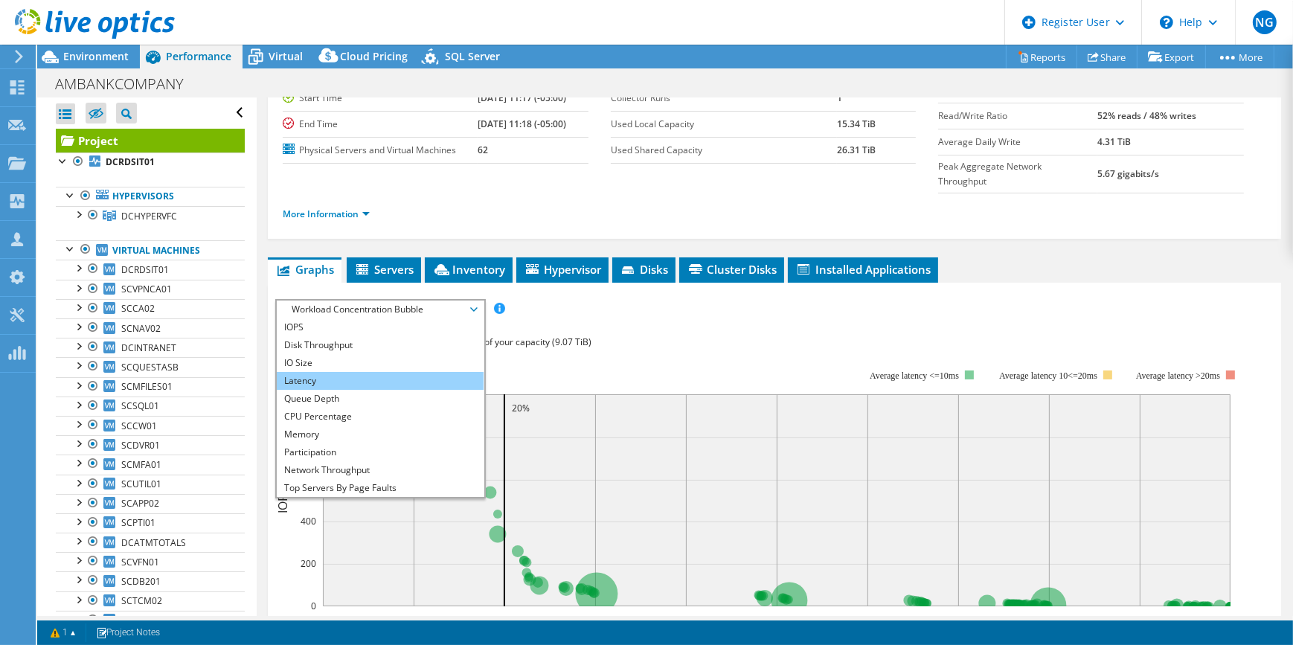
click at [414, 372] on li "Latency" at bounding box center [380, 381] width 206 height 18
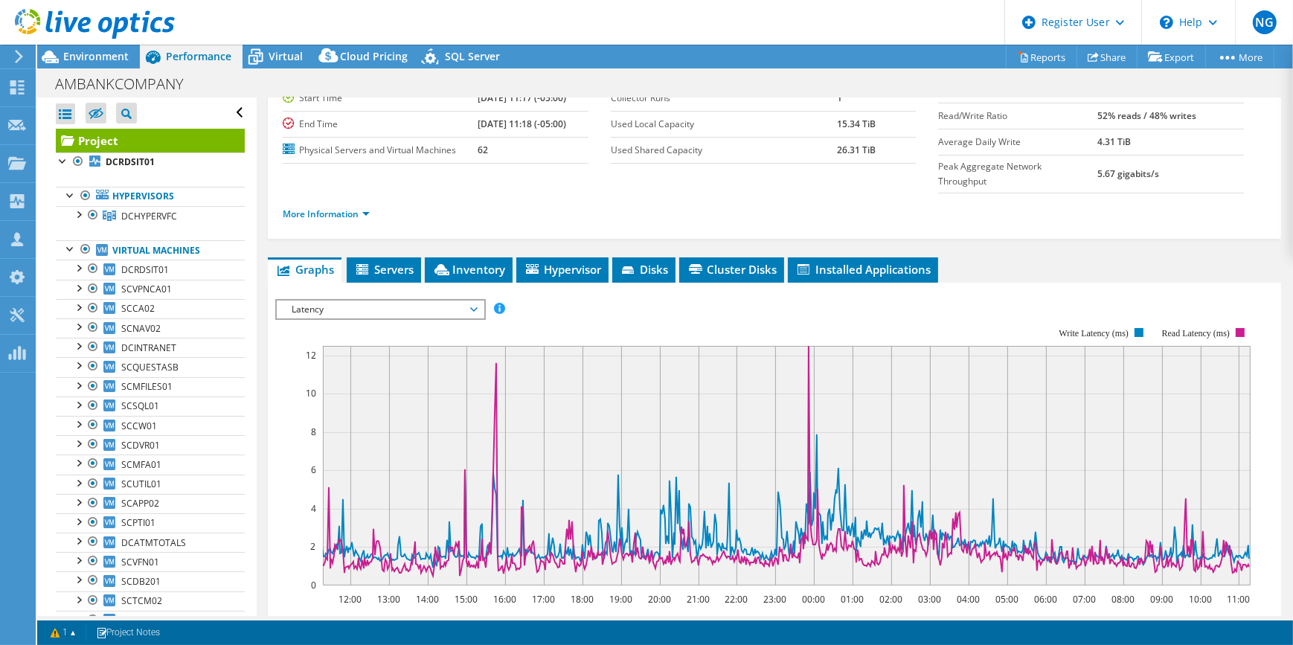
click at [390, 300] on span "Latency" at bounding box center [379, 309] width 191 height 18
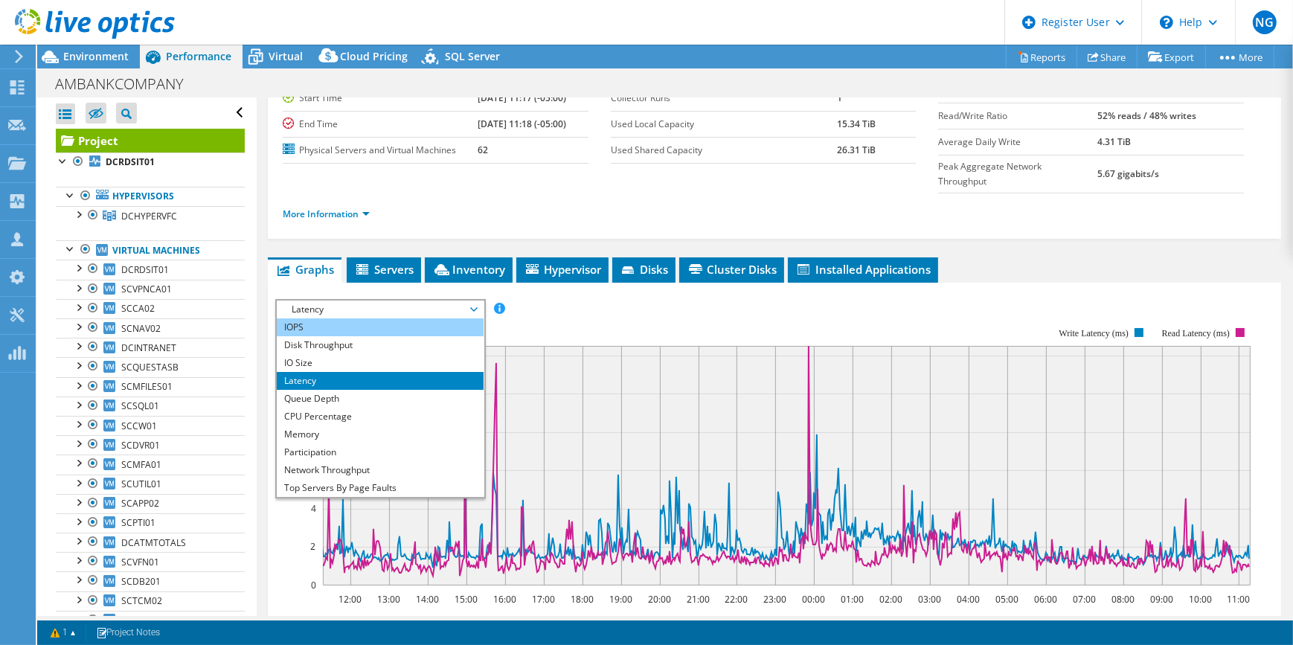
click at [407, 318] on li "IOPS" at bounding box center [380, 327] width 206 height 18
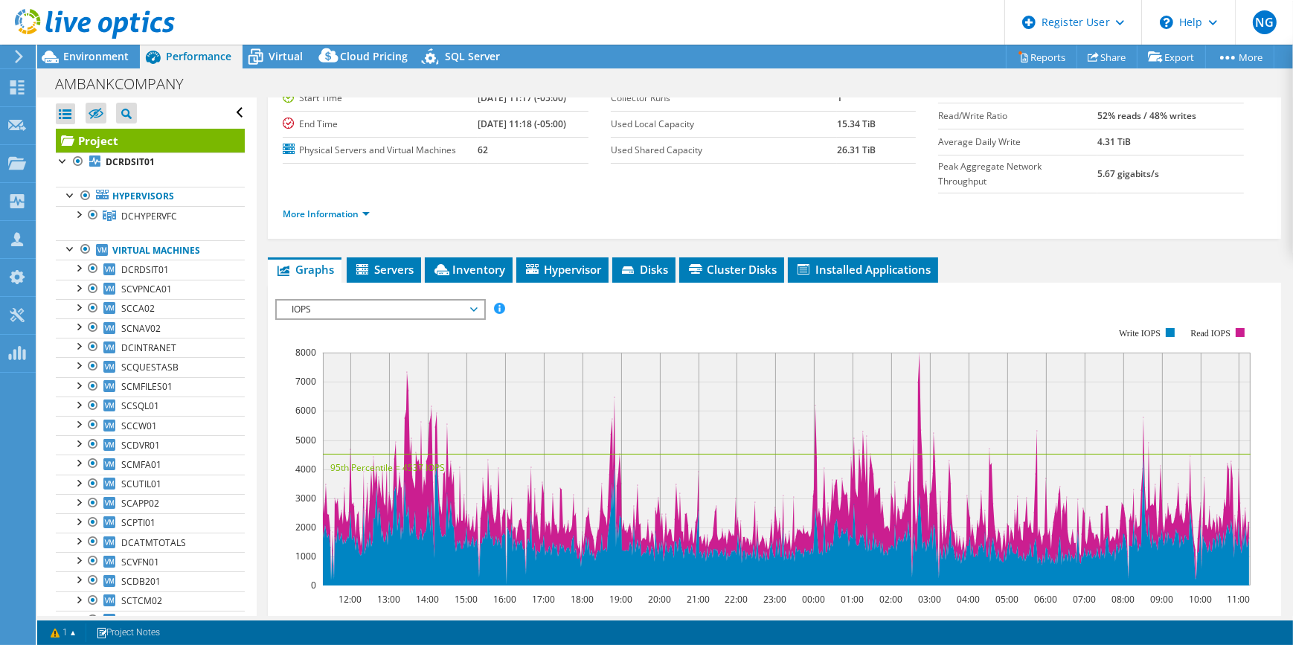
scroll to position [0, 0]
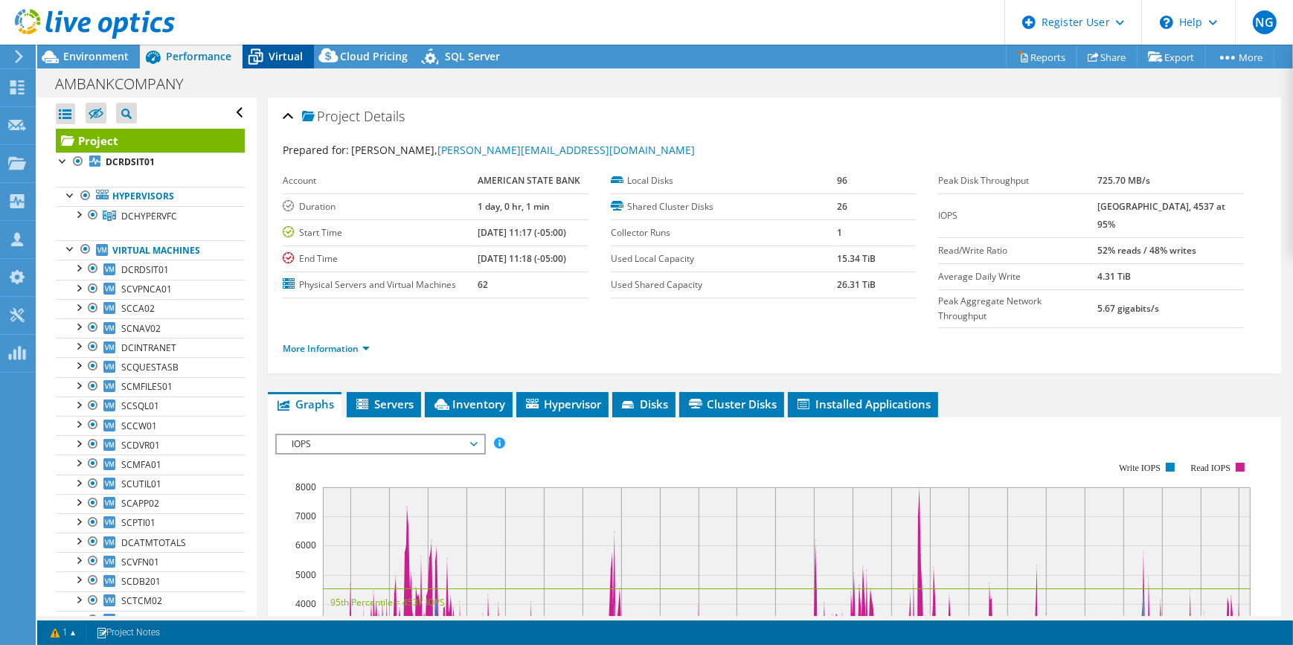
click at [287, 55] on span "Virtual" at bounding box center [286, 56] width 34 height 14
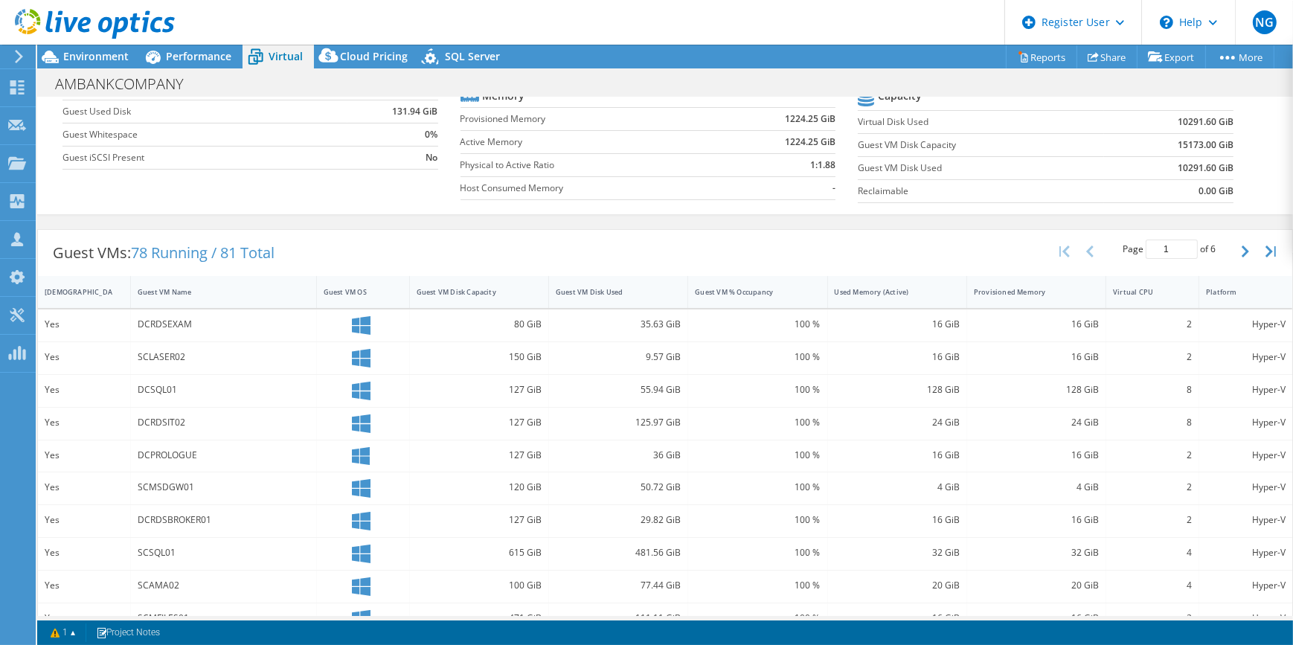
scroll to position [202, 0]
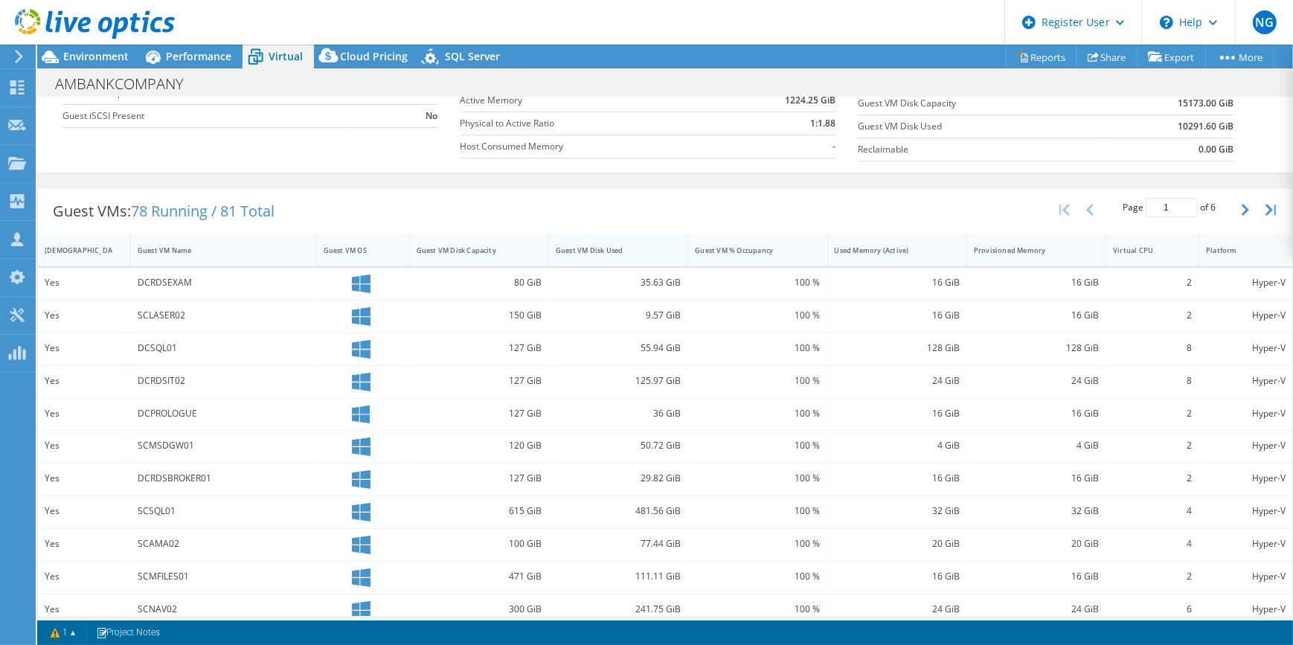
click at [634, 246] on div "Guest VM Disk Used" at bounding box center [609, 250] width 107 height 10
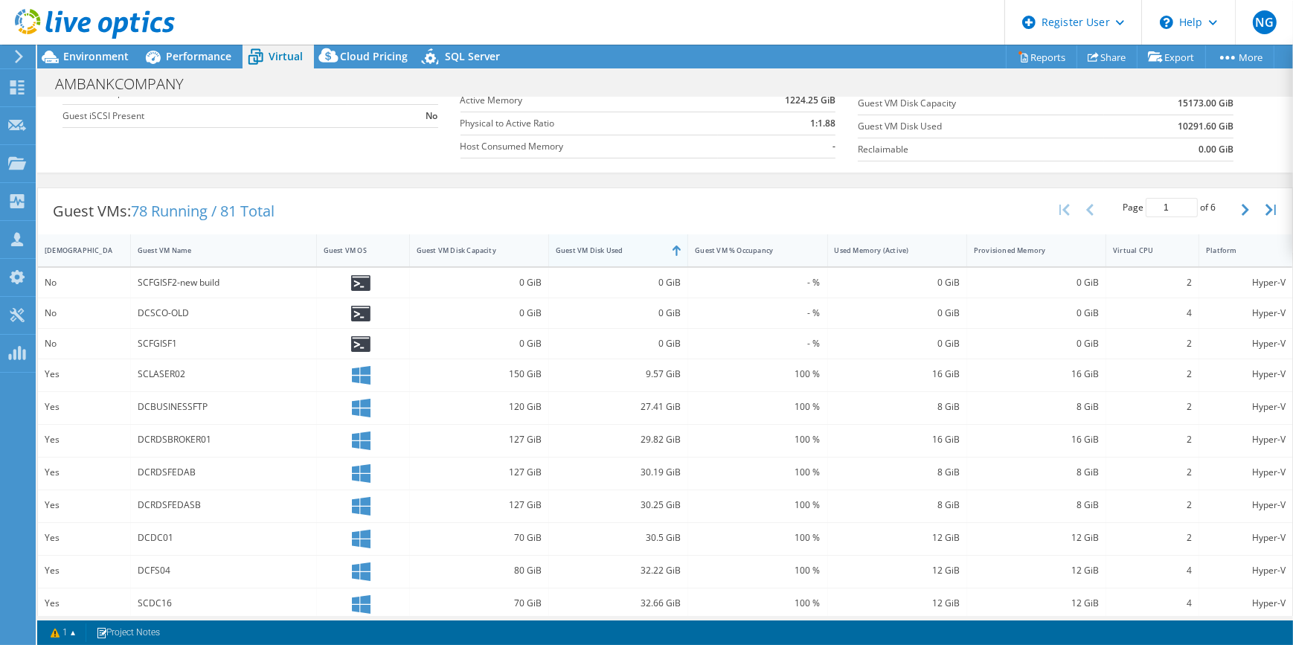
click at [634, 246] on div "Guest VM Disk Used" at bounding box center [609, 250] width 107 height 10
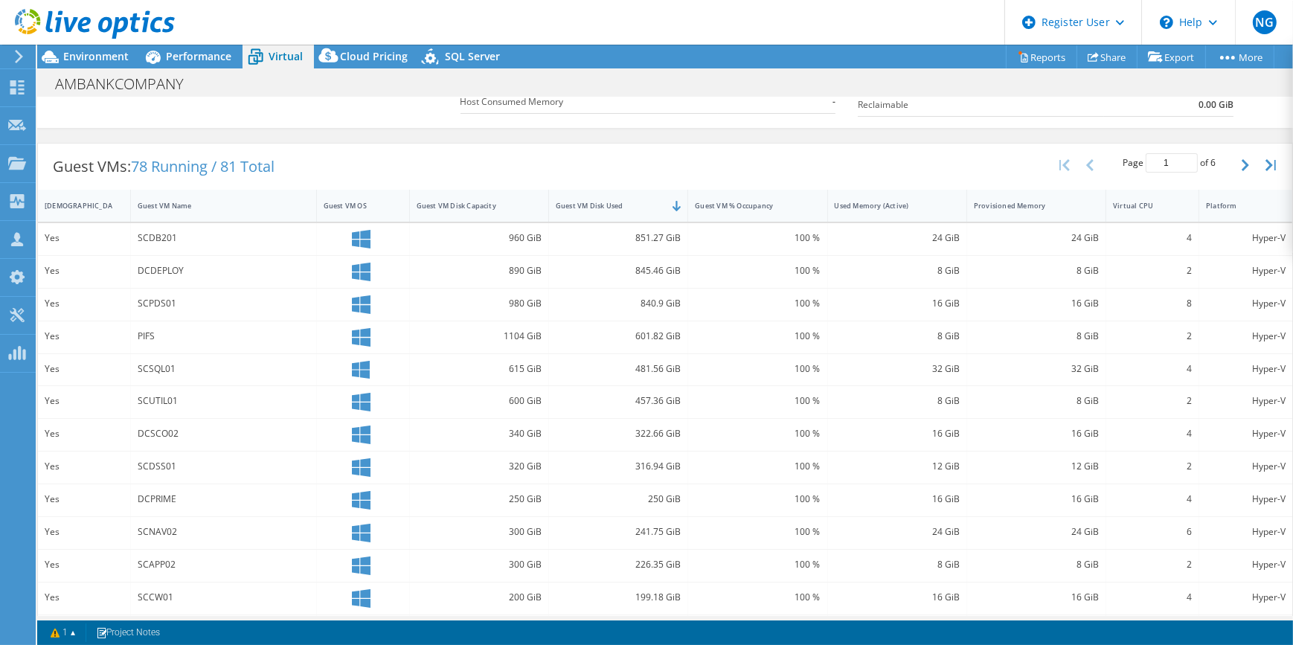
scroll to position [270, 0]
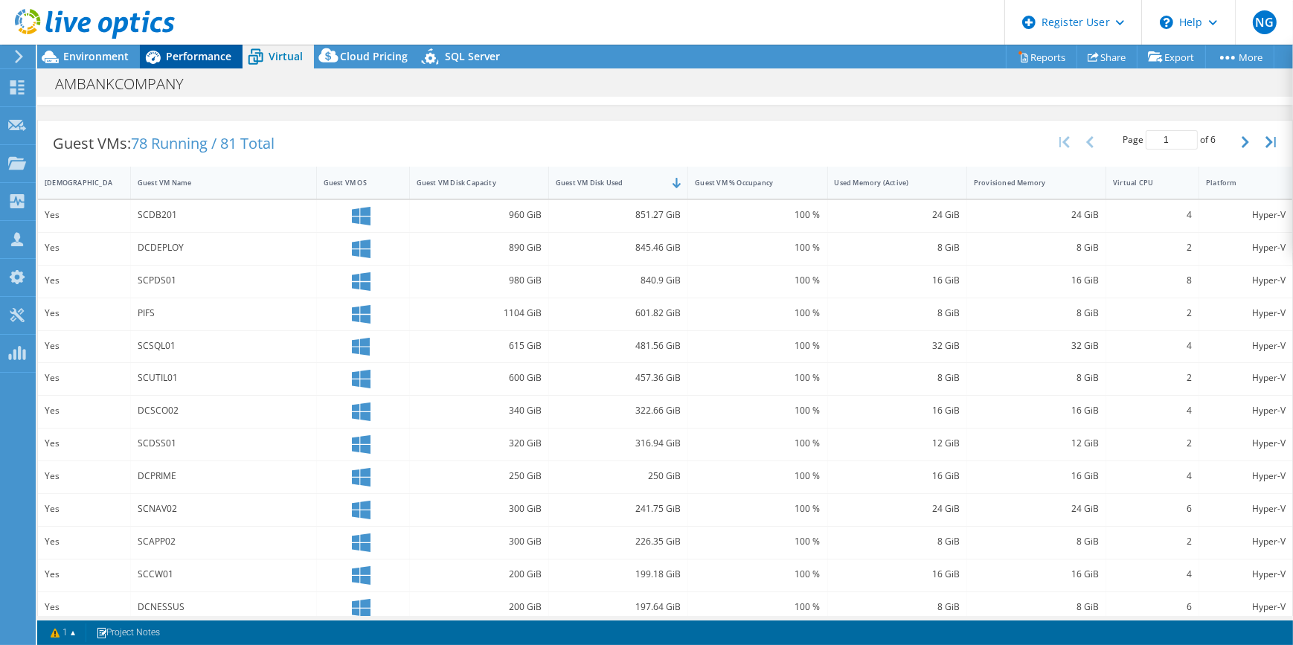
click at [214, 62] on span "Performance" at bounding box center [198, 56] width 65 height 14
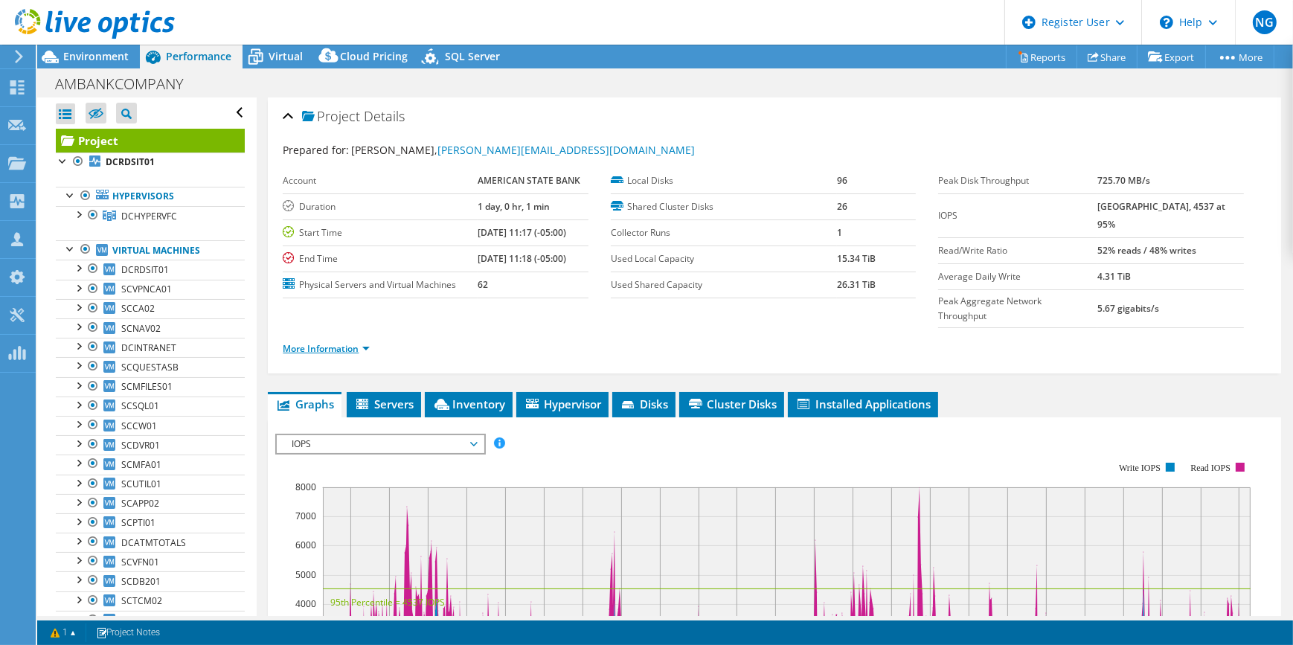
click at [361, 342] on link "More Information" at bounding box center [326, 348] width 87 height 13
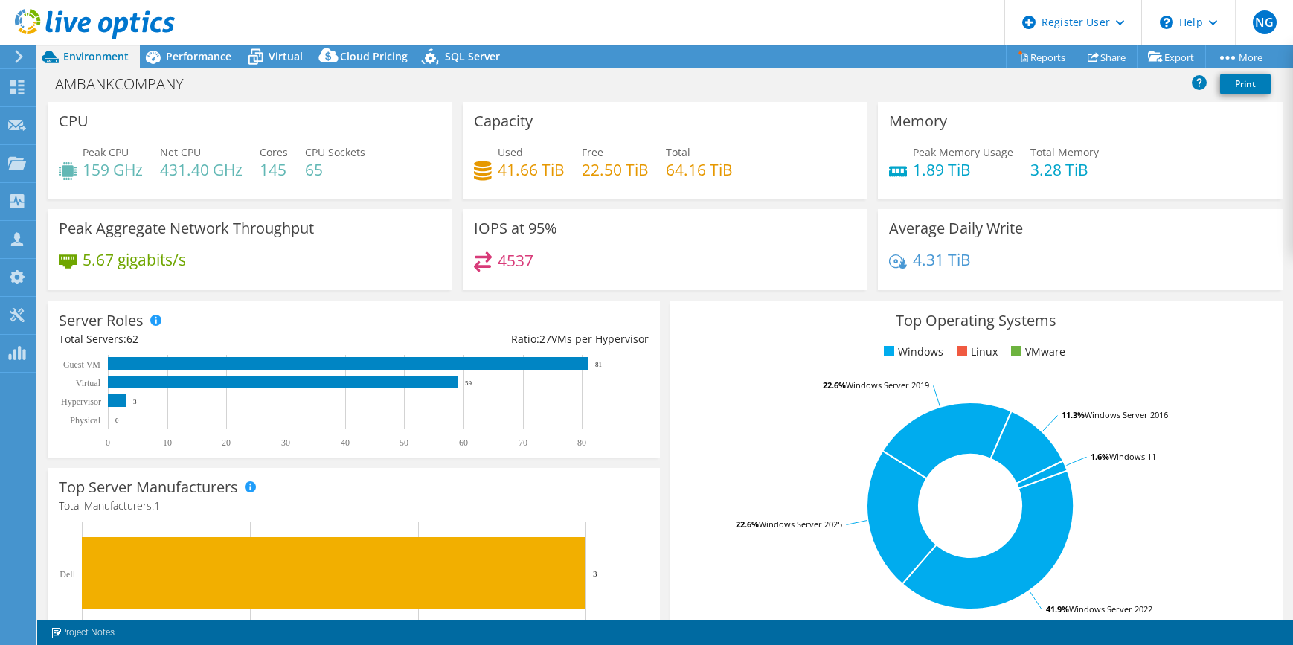
select select "USD"
